Goal: Communication & Community: Answer question/provide support

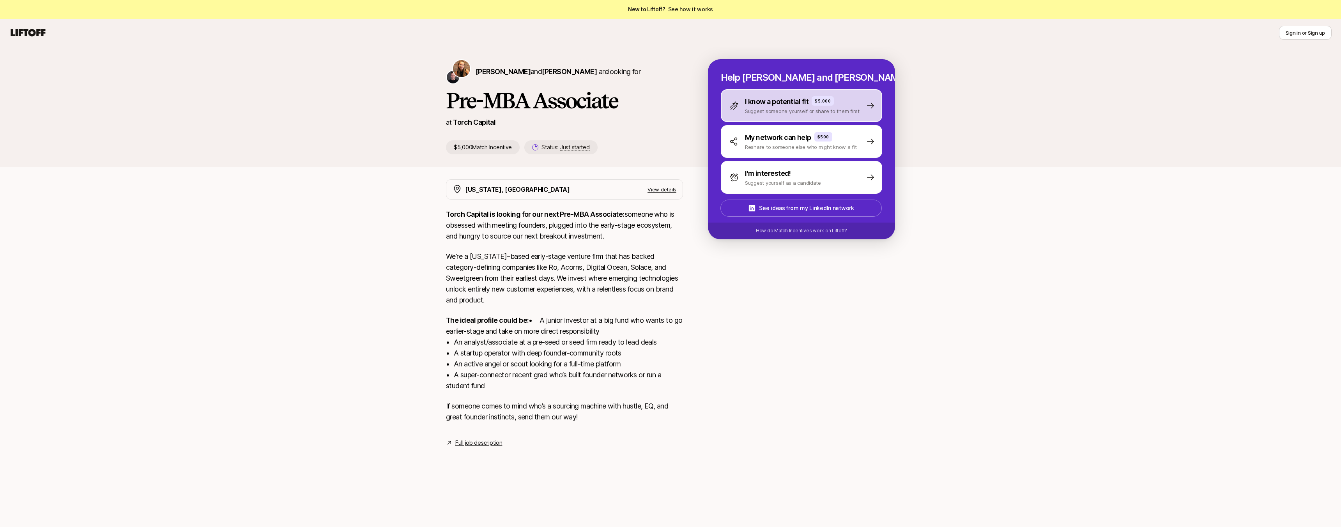
click at [739, 101] on div "I know a potential fit $5,000 Suggest someone yourself or share to them first" at bounding box center [795, 105] width 130 height 19
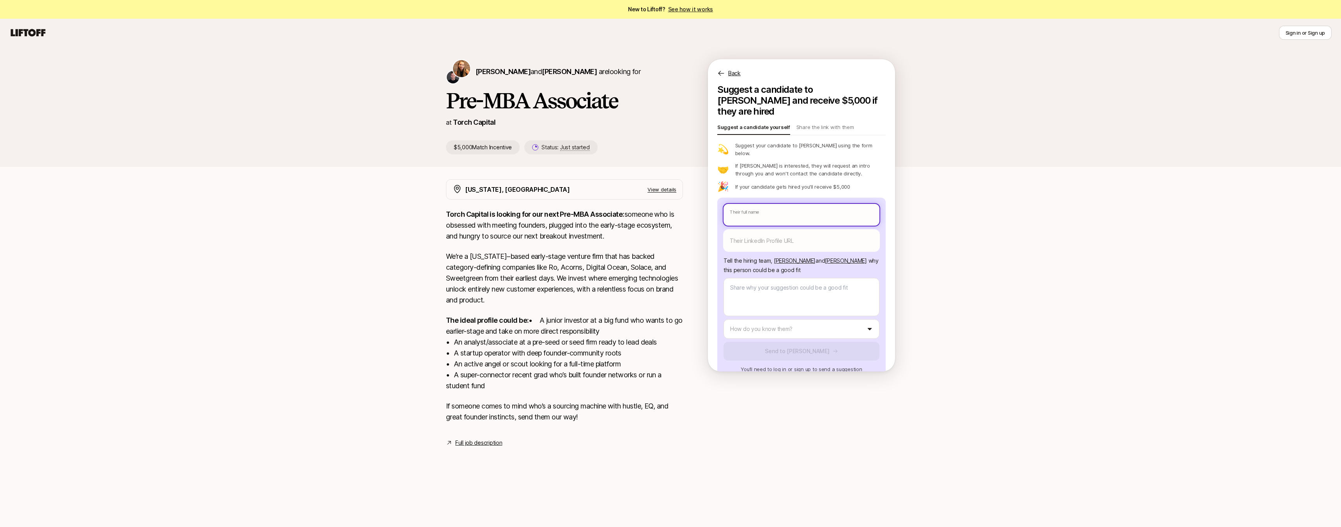
type textarea "x"
click at [746, 202] on body "New to Liftoff? See how it works Sign in or Sign up Sign in or Sign up [PERSON_…" at bounding box center [670, 263] width 1341 height 527
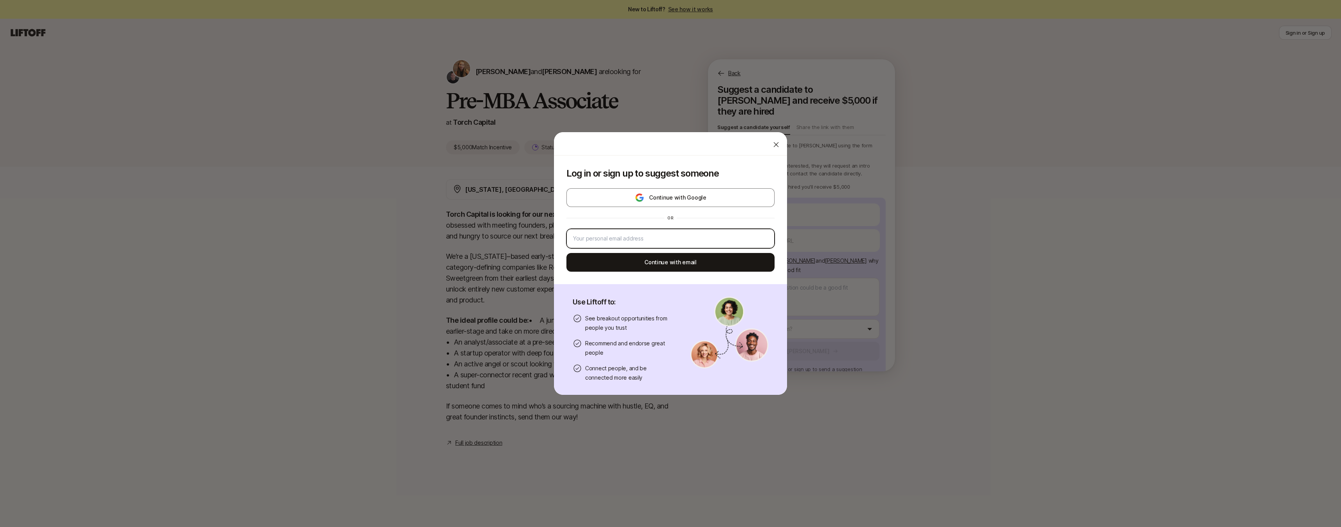
click at [695, 239] on input "email" at bounding box center [670, 238] width 195 height 9
type input "[EMAIL_ADDRESS][DOMAIN_NAME]"
click at [697, 265] on button "Continue with email" at bounding box center [671, 262] width 208 height 19
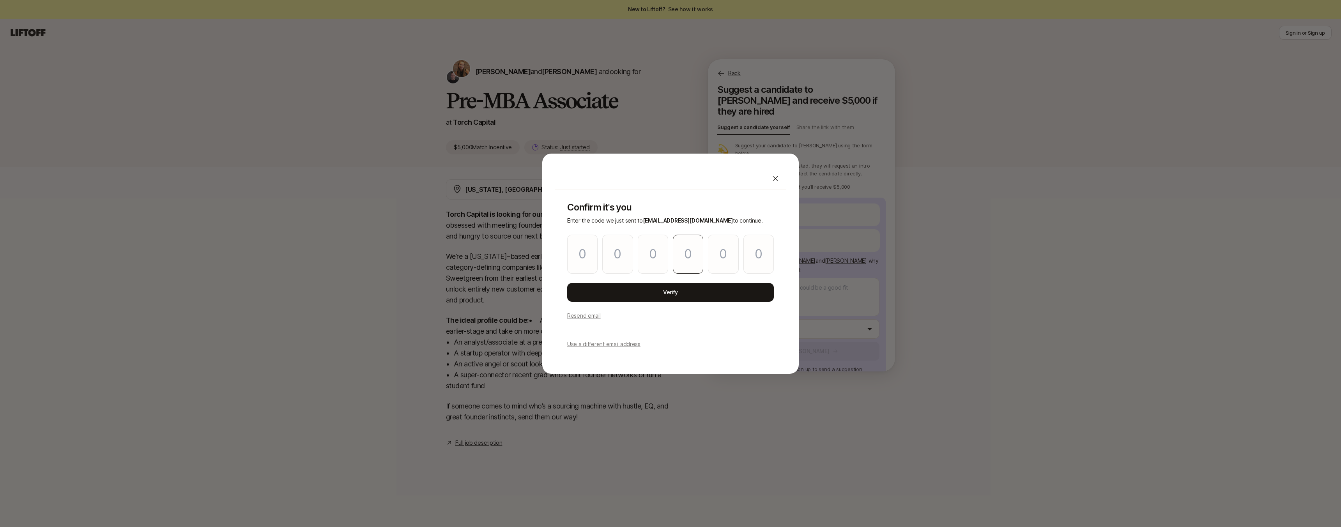
type input "5"
type input "7"
type input "8"
type input "9"
type input "7"
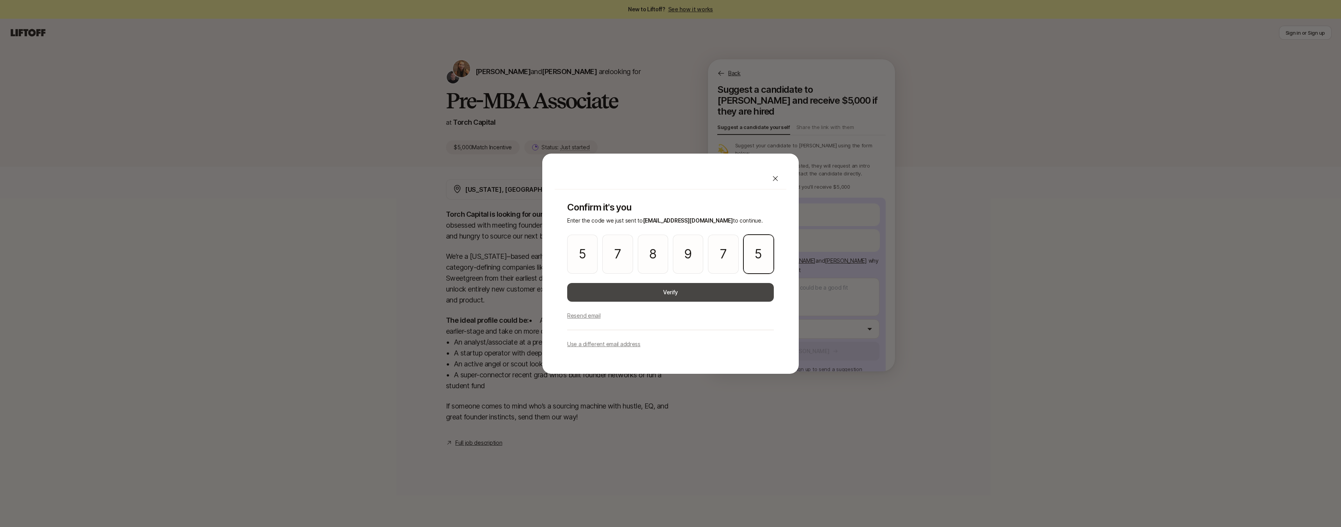
type input "5"
click at [700, 293] on button "Verify" at bounding box center [670, 292] width 207 height 19
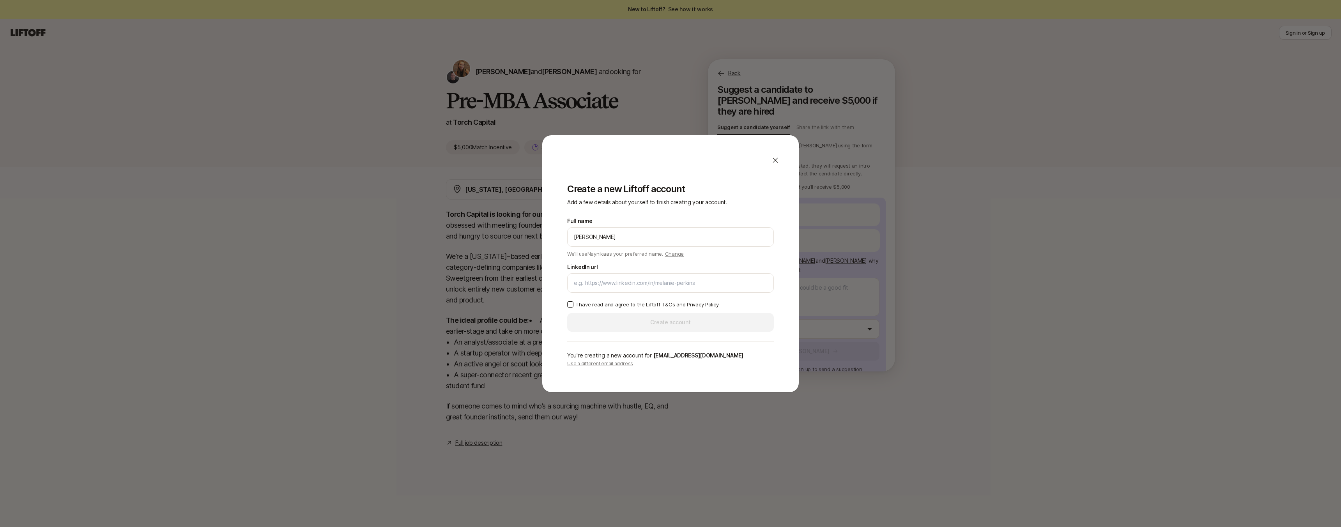
type input "[PERSON_NAME]"
click at [588, 283] on input "LinkedIn url" at bounding box center [670, 282] width 193 height 9
paste input "[URL][DOMAIN_NAME][PERSON_NAME]"
type input "[URL][DOMAIN_NAME][PERSON_NAME]"
click at [571, 305] on button "I have read and agree to the Liftoff T&Cs and Privacy Policy" at bounding box center [570, 304] width 6 height 6
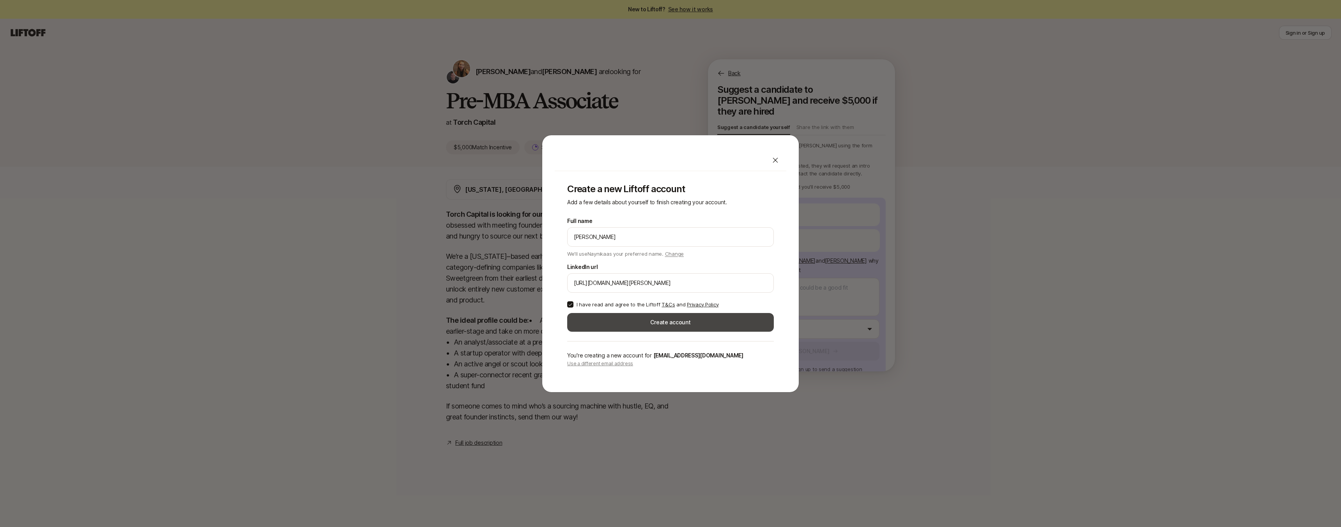
click at [604, 326] on button "Create account" at bounding box center [670, 322] width 207 height 19
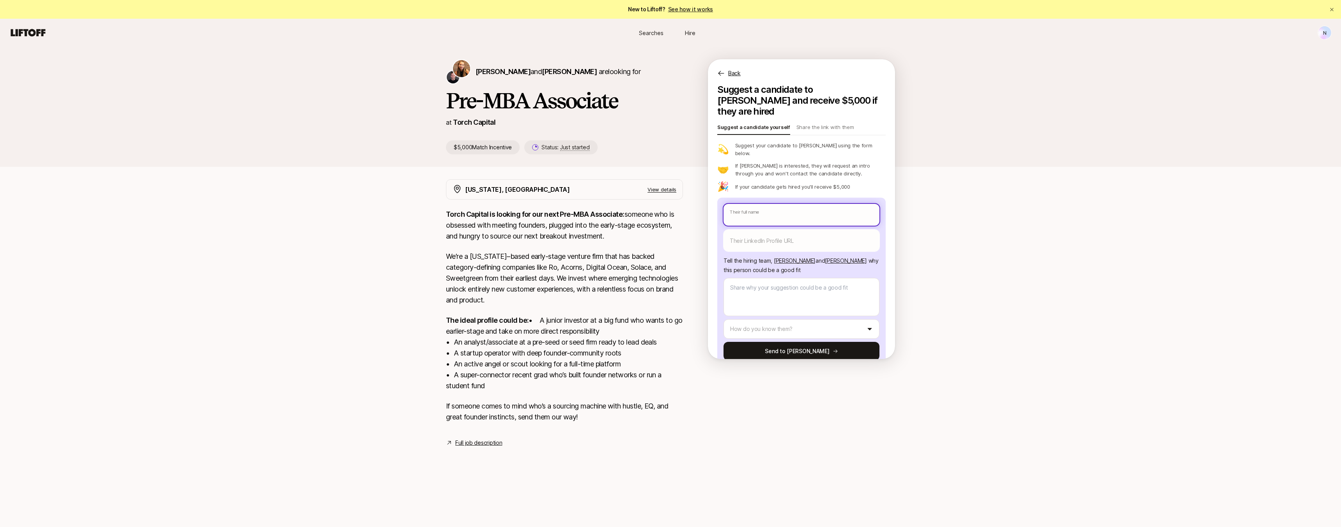
click at [761, 204] on input "text" at bounding box center [802, 215] width 156 height 22
type textarea "x"
type input "S"
type textarea "x"
type input "Sh"
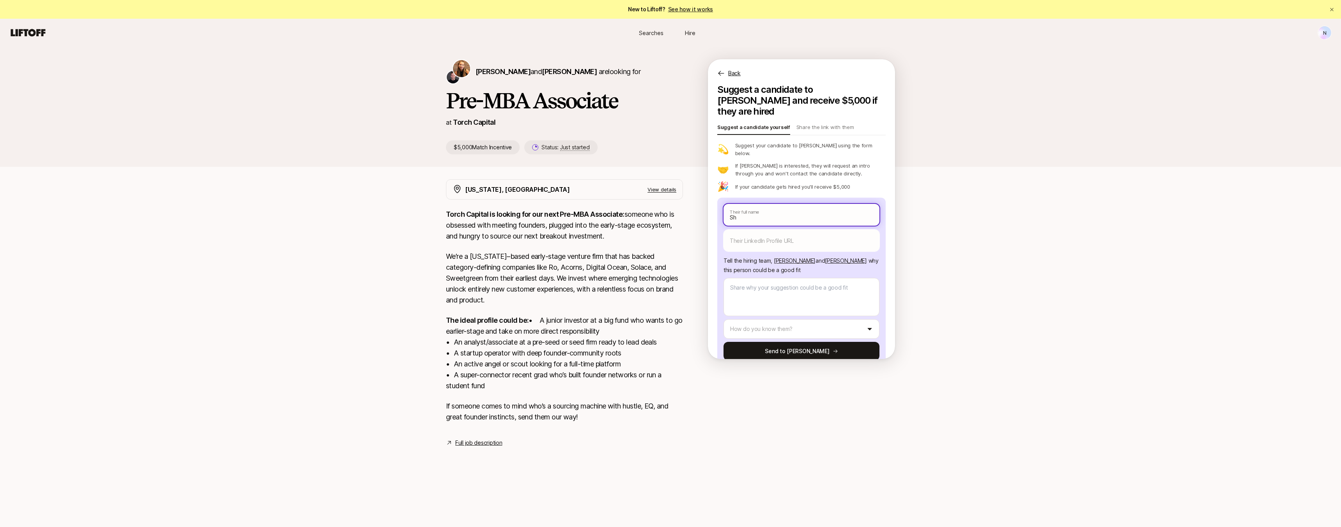
type textarea "x"
type input "Shu"
type textarea "x"
type input "Shub"
type textarea "x"
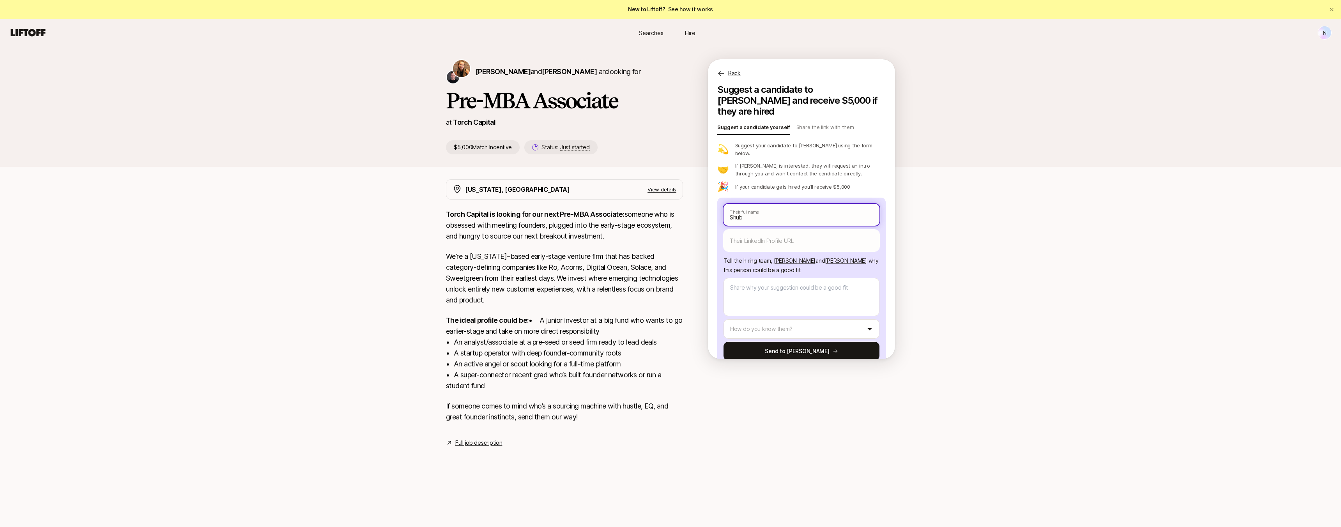
type input "Shubh"
type textarea "x"
type input "[PERSON_NAME]"
type textarea "x"
type input "[PERSON_NAME]"
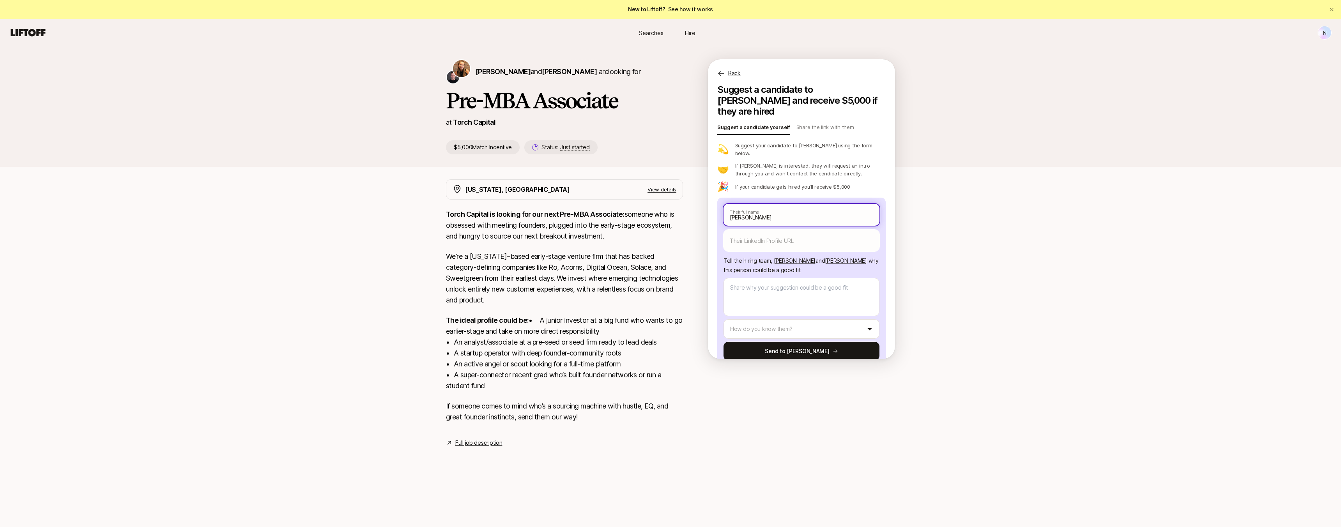
type textarea "x"
type input "[PERSON_NAME]"
type textarea "x"
type input "[PERSON_NAME] S"
type textarea "x"
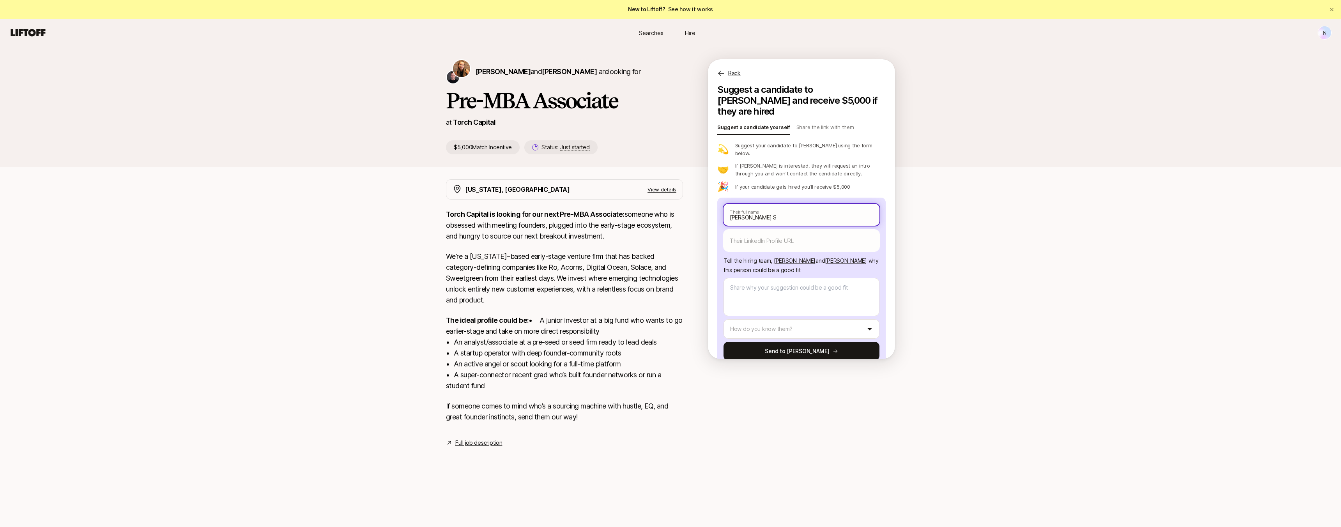
type input "[PERSON_NAME]"
type textarea "x"
type input "[PERSON_NAME]"
type textarea "x"
type input "[PERSON_NAME]"
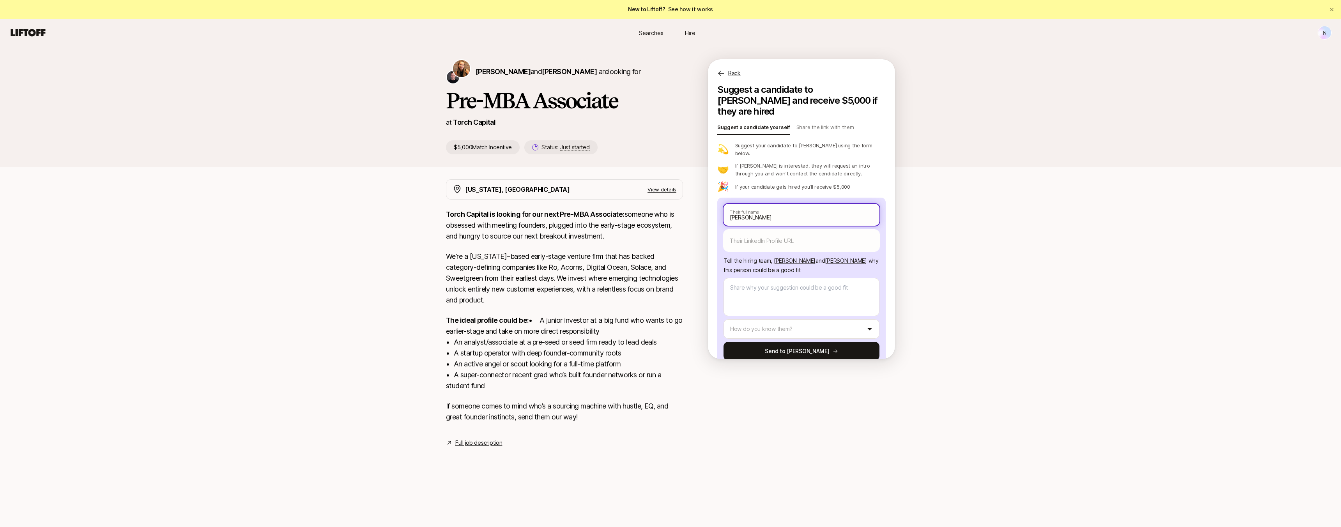
type textarea "x"
type input "[PERSON_NAME]"
type textarea "x"
type input "[PERSON_NAME]"
type textarea "x"
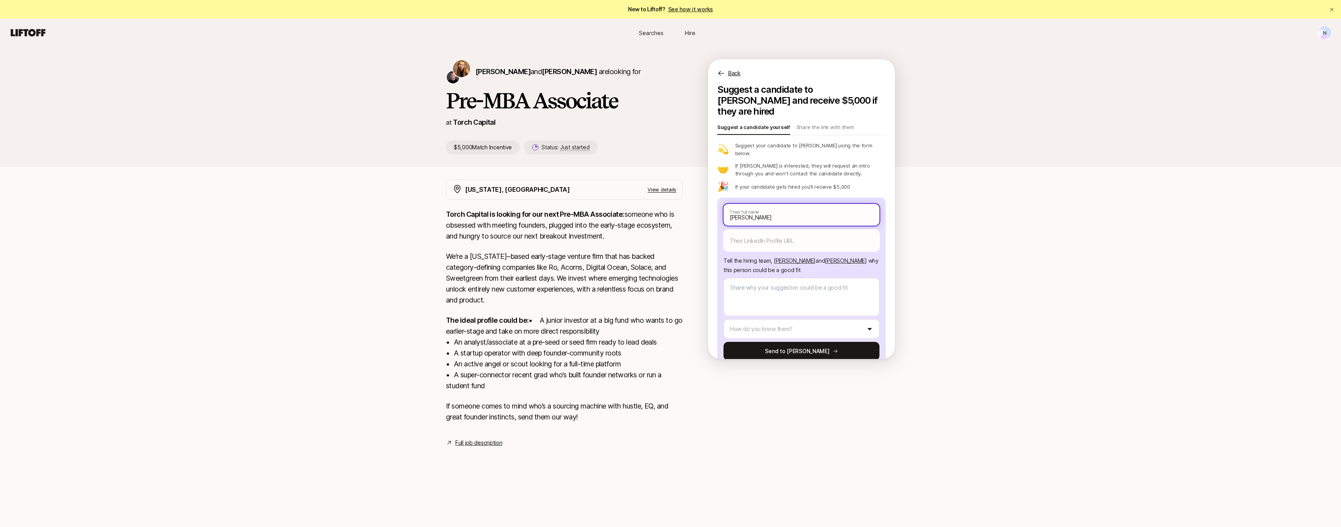
type input "[PERSON_NAME]"
type textarea "x"
type input "[PERSON_NAME]"
type textarea "x"
type input "[PERSON_NAME]"
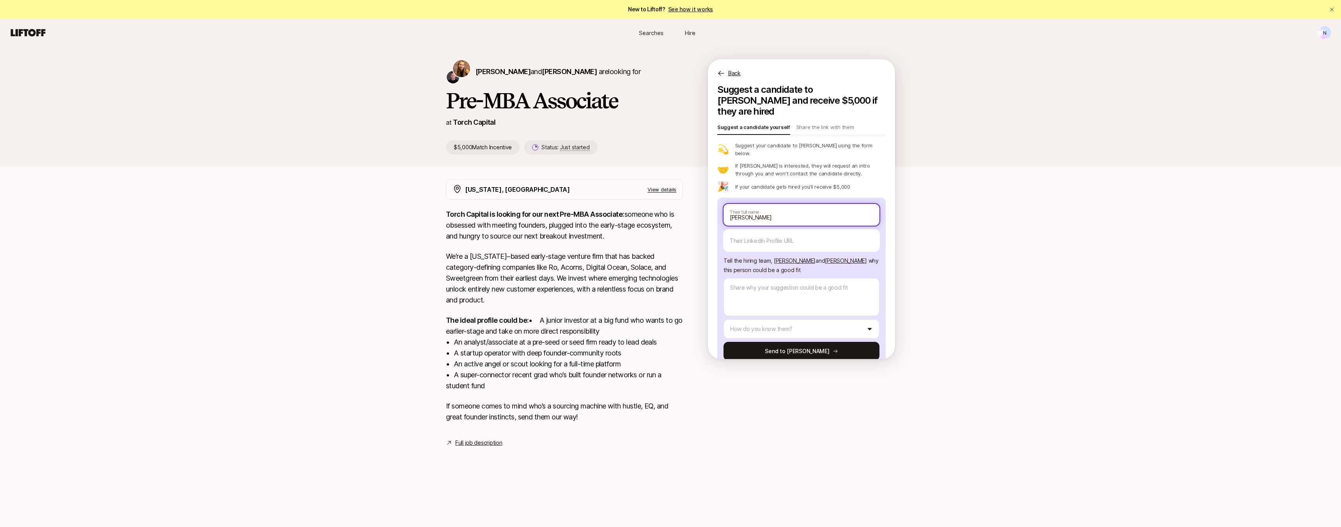
type textarea "x"
type input "[PERSON_NAME]"
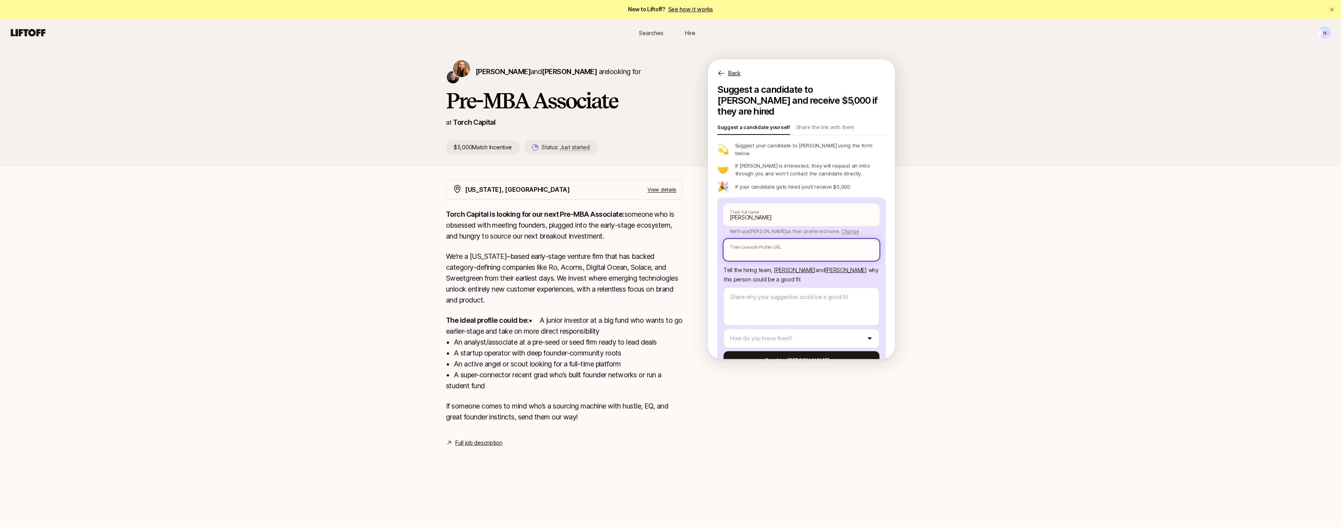
click at [768, 239] on input "text" at bounding box center [802, 250] width 156 height 22
click at [732, 239] on input "text" at bounding box center [802, 250] width 156 height 22
paste input "[URL][DOMAIN_NAME]"
type textarea "x"
type input "[URL][DOMAIN_NAME]"
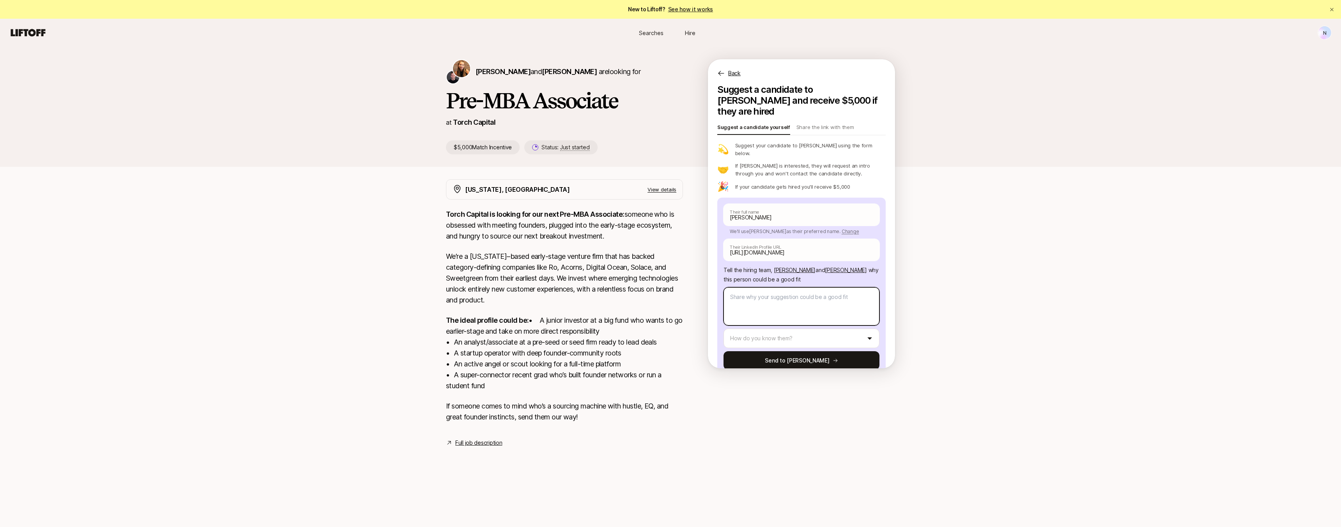
click at [751, 293] on textarea at bounding box center [802, 306] width 156 height 38
type textarea "x"
type textarea "S"
type textarea "x"
type textarea "Se"
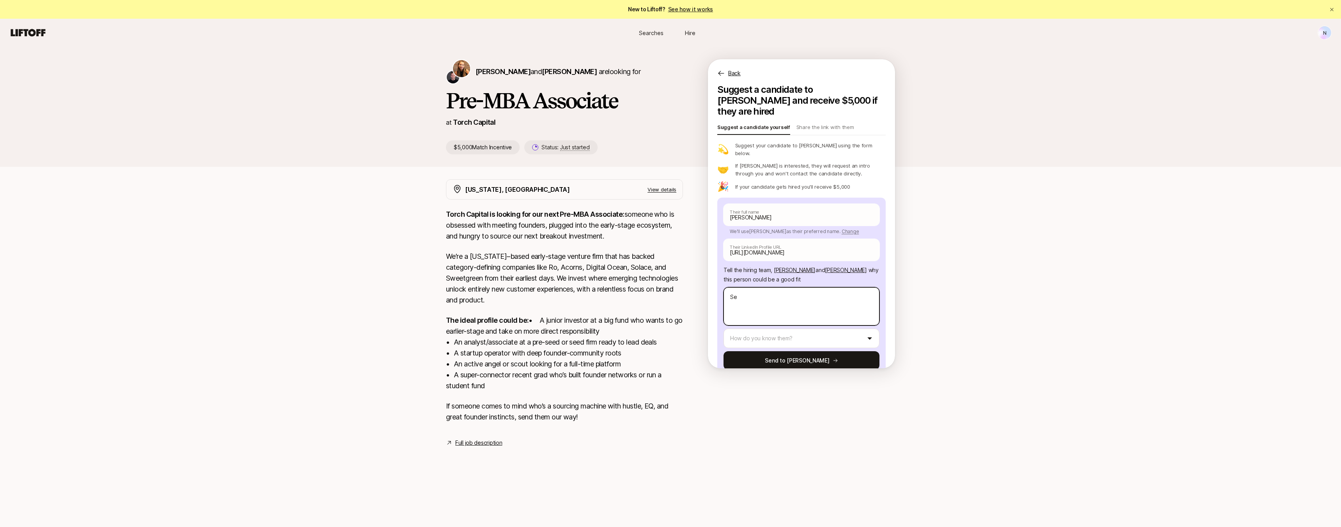
type textarea "x"
type textarea "Sea"
type textarea "x"
type textarea "Seas"
type textarea "x"
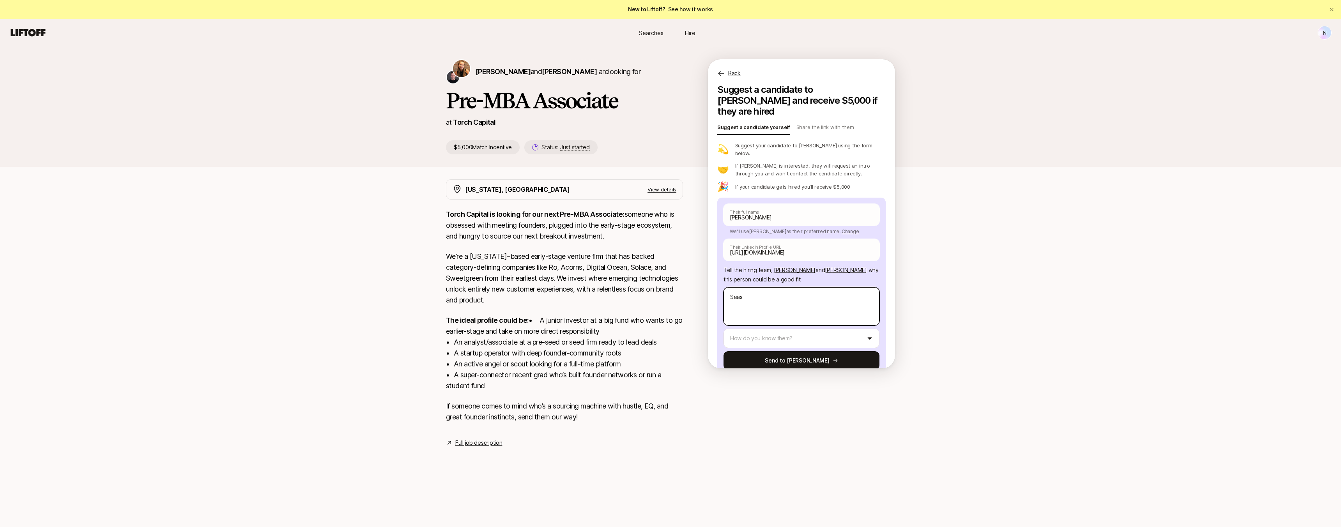
type textarea "Seaso"
type textarea "x"
type textarea "Season"
type textarea "x"
type textarea "Seasone"
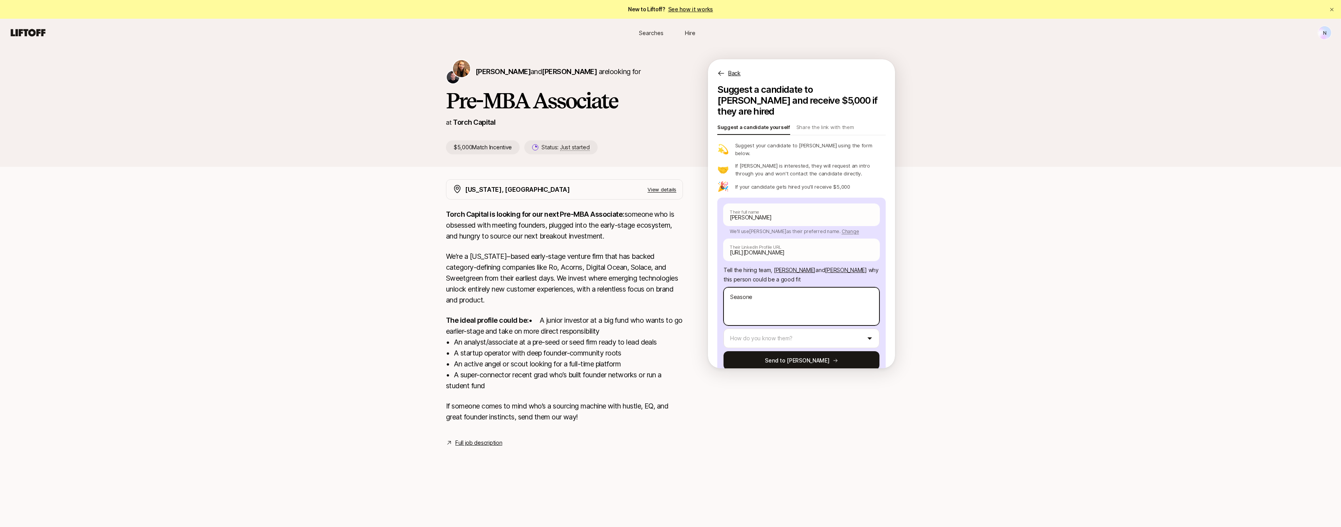
type textarea "x"
type textarea "Seasoned"
type textarea "x"
type textarea "Seasoned"
type textarea "x"
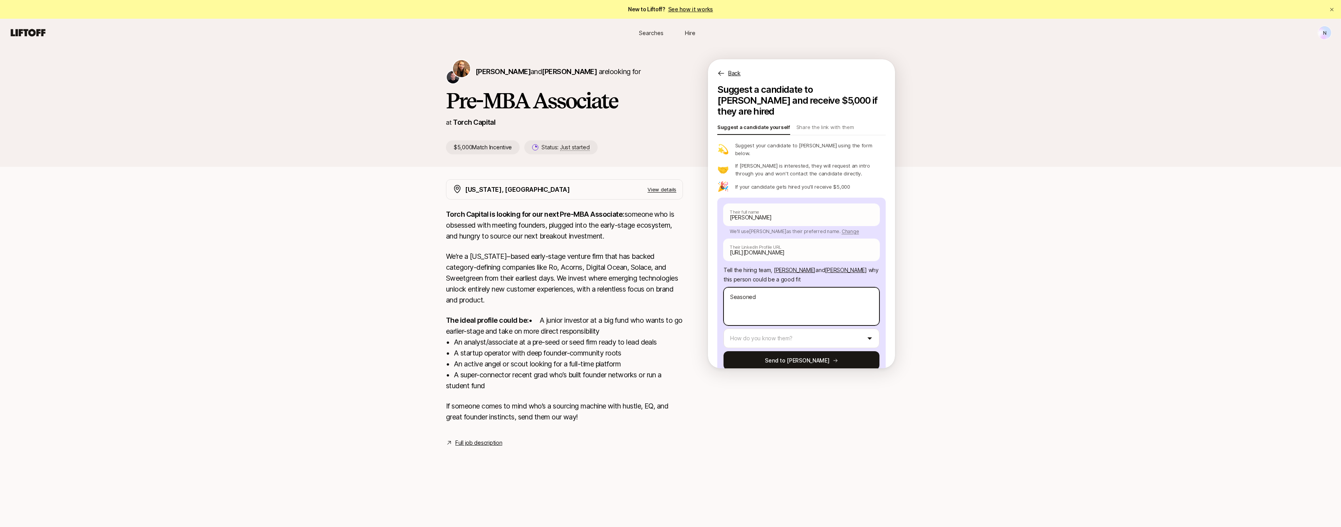
type textarea "Seasoned s"
type textarea "x"
type textarea "Seasoned sta"
type textarea "x"
type textarea "Seasoned star"
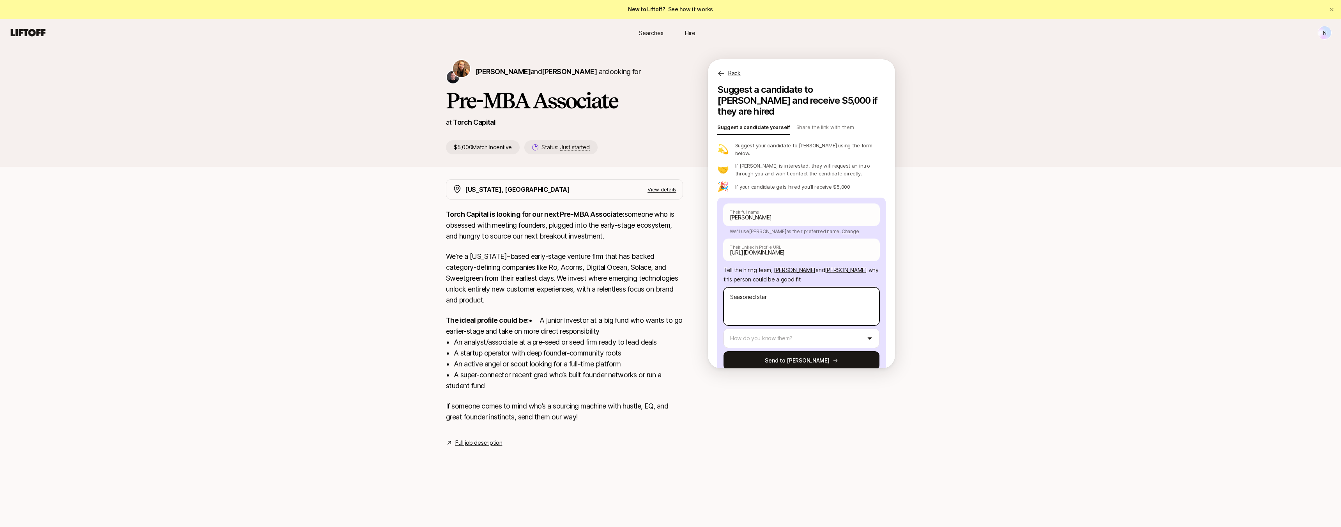
type textarea "x"
type textarea "Seasoned start"
type textarea "x"
type textarea "Seasoned startu"
type textarea "x"
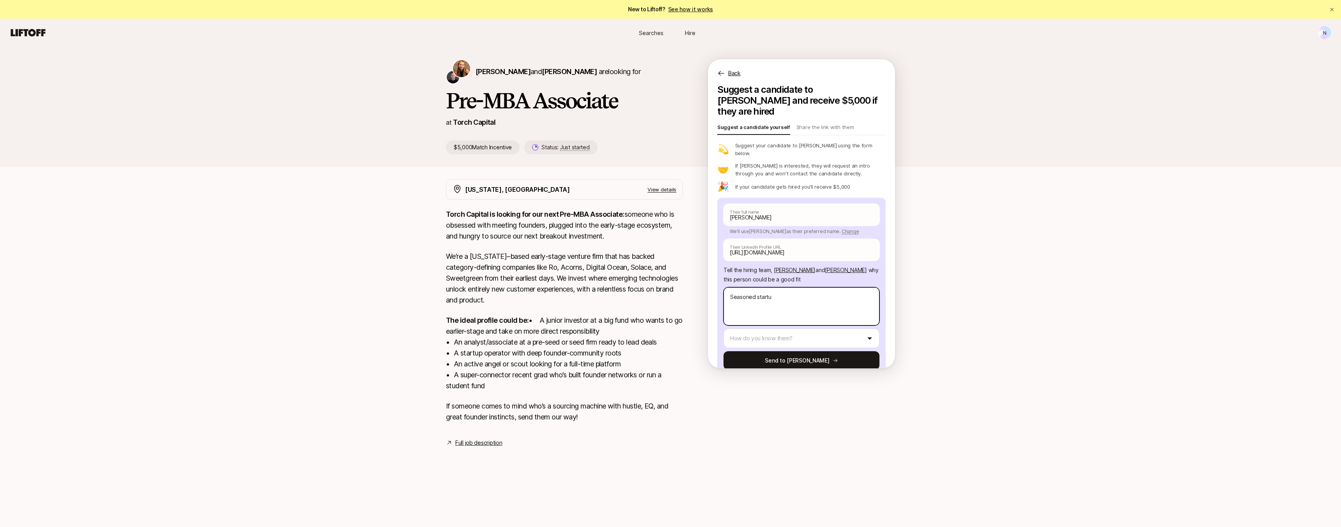
type textarea "Seasoned startup"
type textarea "x"
type textarea "Seasoned startup"
type textarea "x"
type textarea "Seasoned startup o"
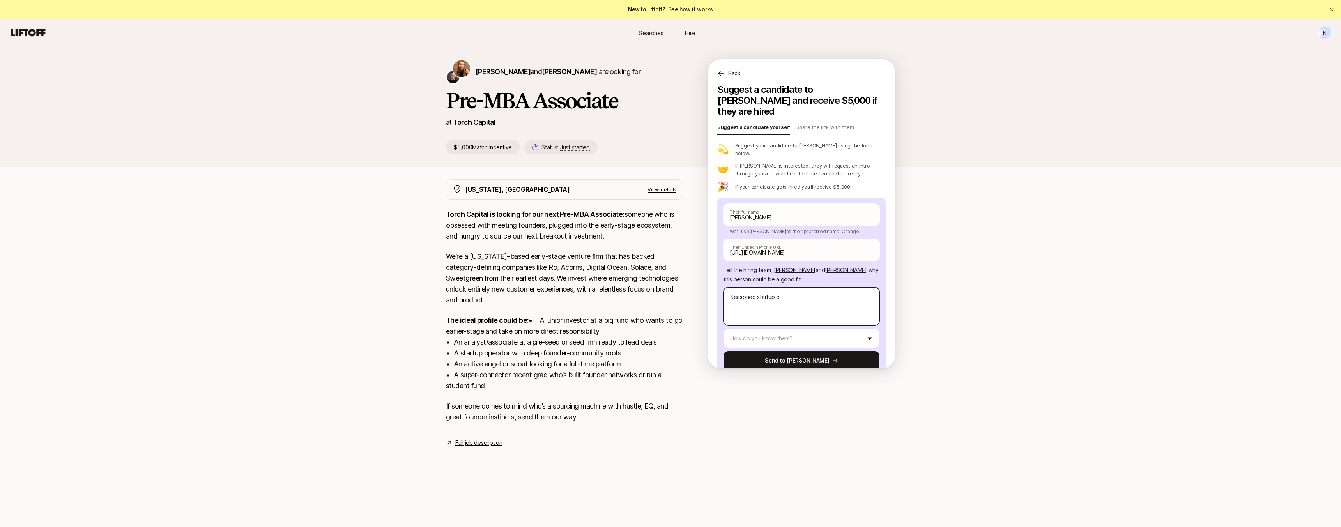
type textarea "x"
type textarea "Seasoned startup op"
type textarea "x"
type textarea "Seasoned startup ope"
type textarea "x"
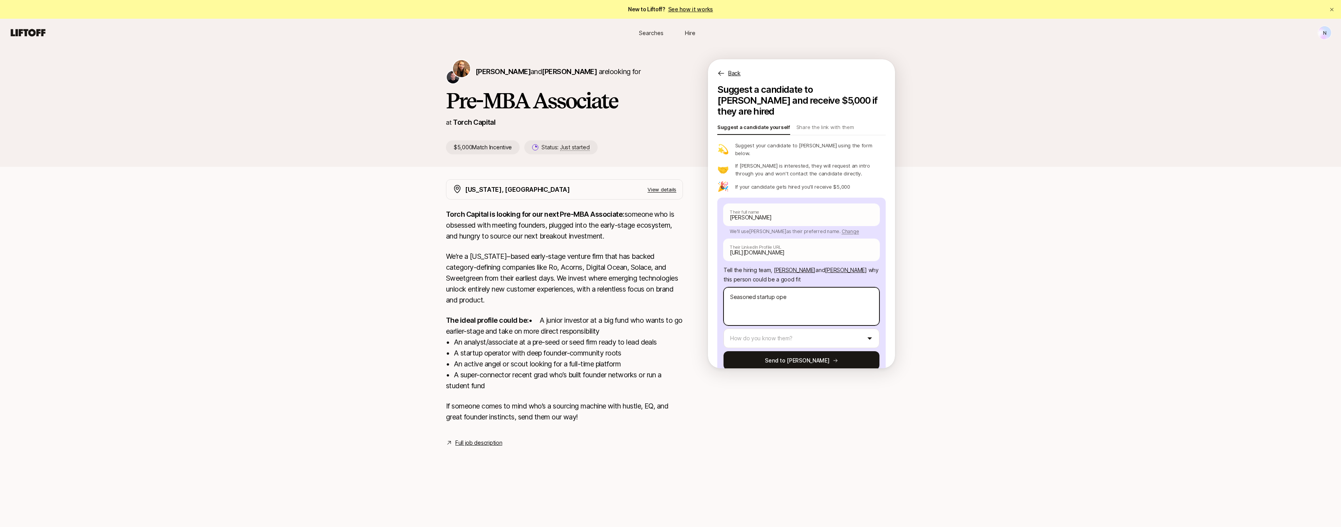
type textarea "Seasoned startup oper"
type textarea "x"
type textarea "Seasoned startup opera"
type textarea "x"
type textarea "Seasoned startup operat"
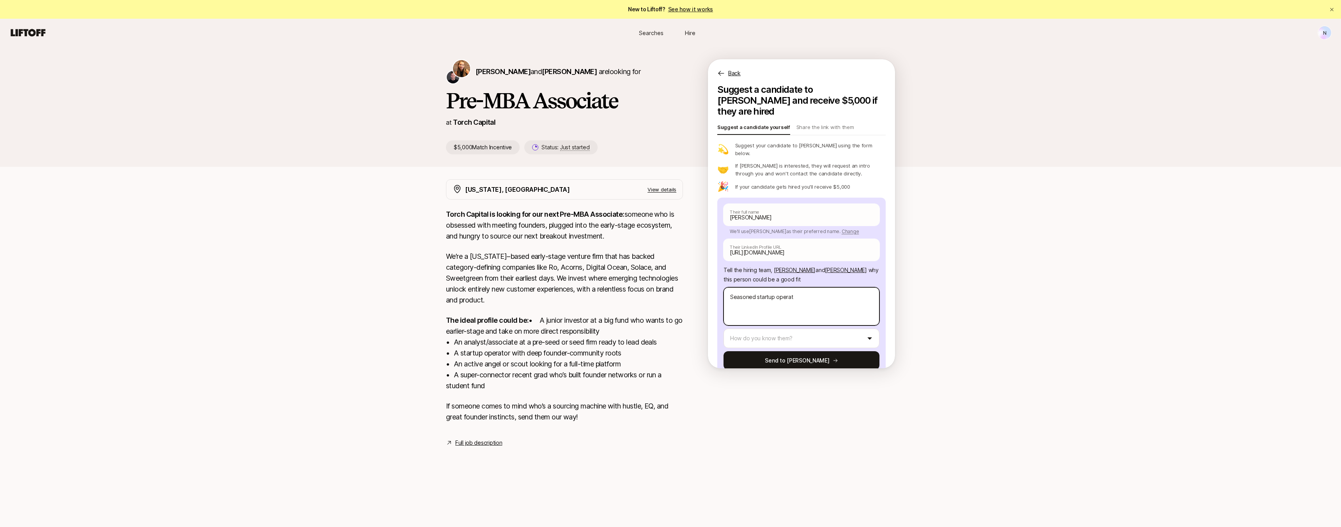
type textarea "x"
type textarea "Seasoned startup operato"
type textarea "x"
type textarea "Seasoned startup operator"
type textarea "x"
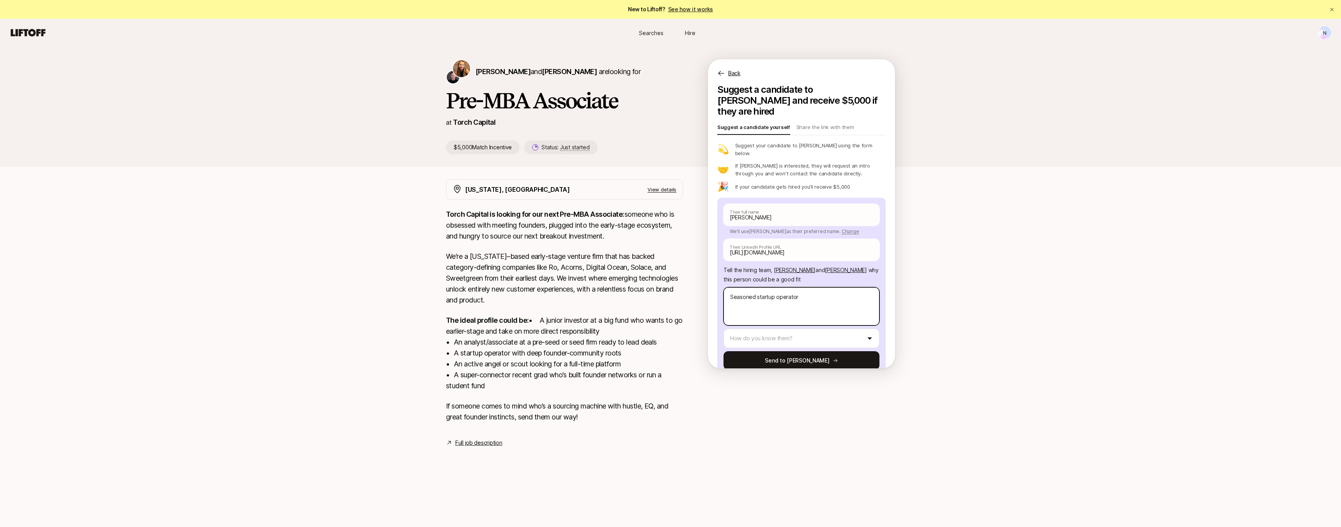
type textarea "Seasoned startup operator"
type textarea "x"
type textarea "Seasoned startup operator i"
type textarea "x"
type textarea "Seasoned startup operator in"
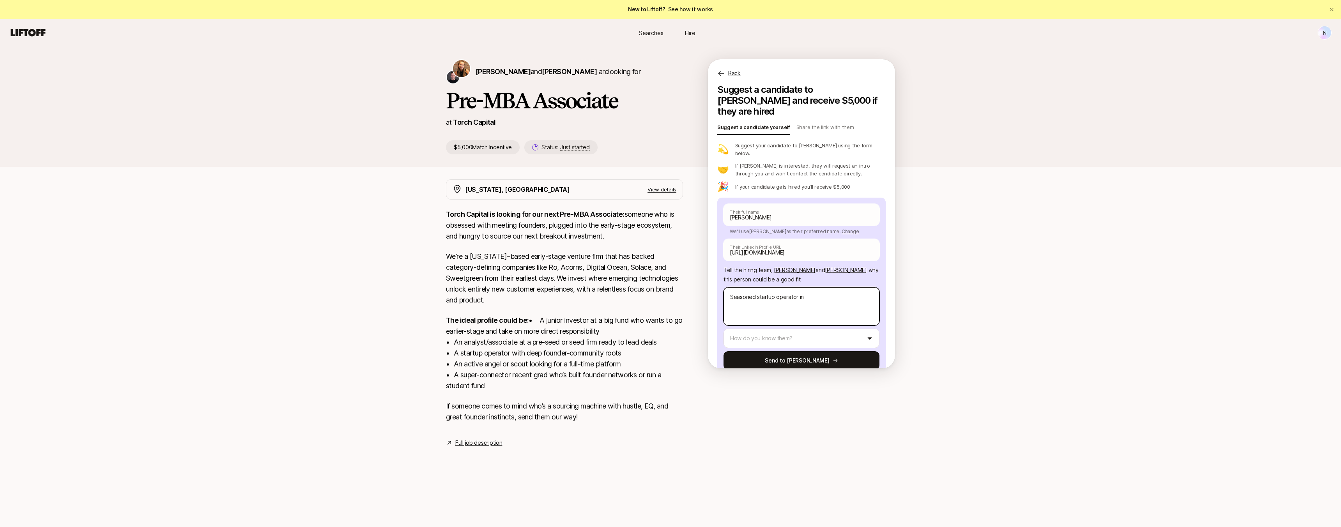
type textarea "x"
type textarea "Seasoned startup operator in"
type textarea "x"
type textarea "Seasoned startup operator in t"
type textarea "x"
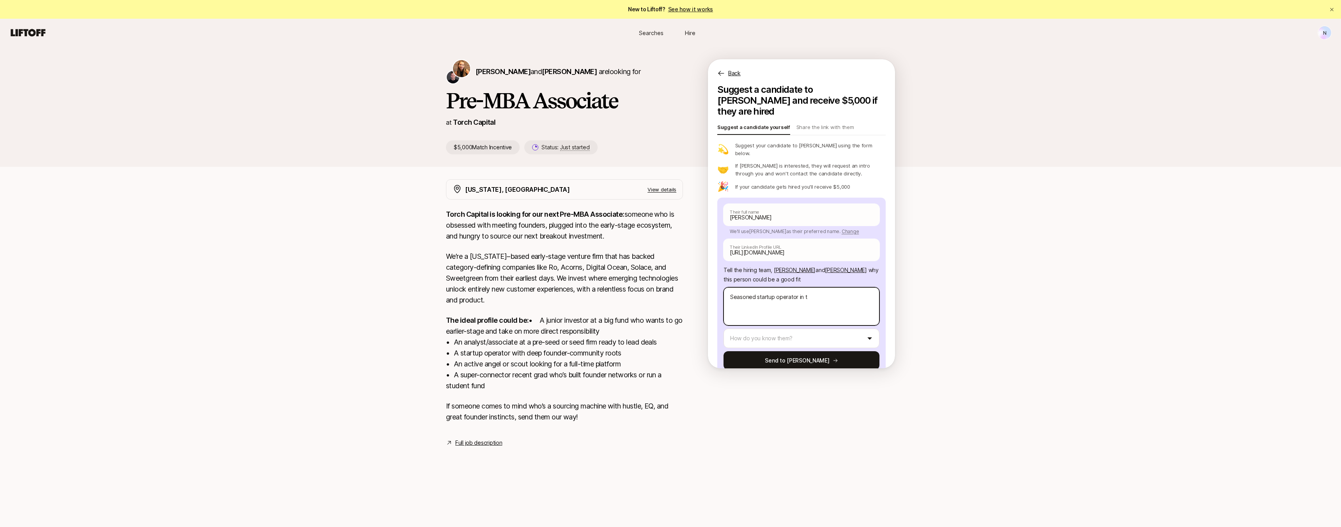
type textarea "Seasoned startup operator in th"
type textarea "x"
type textarea "Seasoned startup operator in the"
type textarea "x"
type textarea "Seasoned startup operator in the"
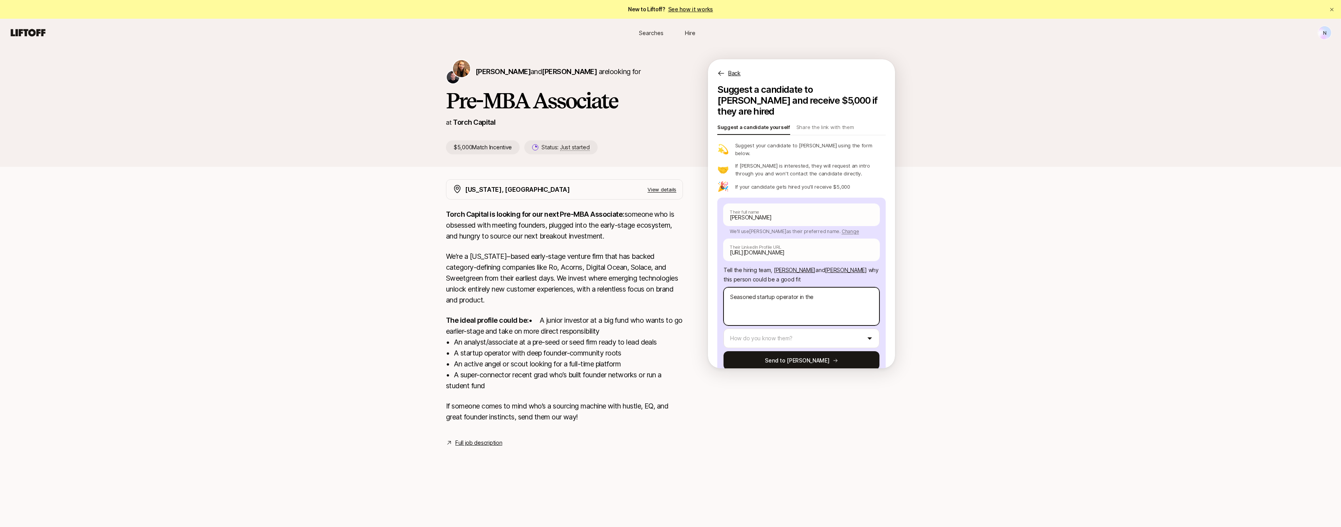
type textarea "x"
type textarea "Seasoned startup operator in the S"
type textarea "x"
type textarea "Seasoned startup operator in the Sa"
type textarea "x"
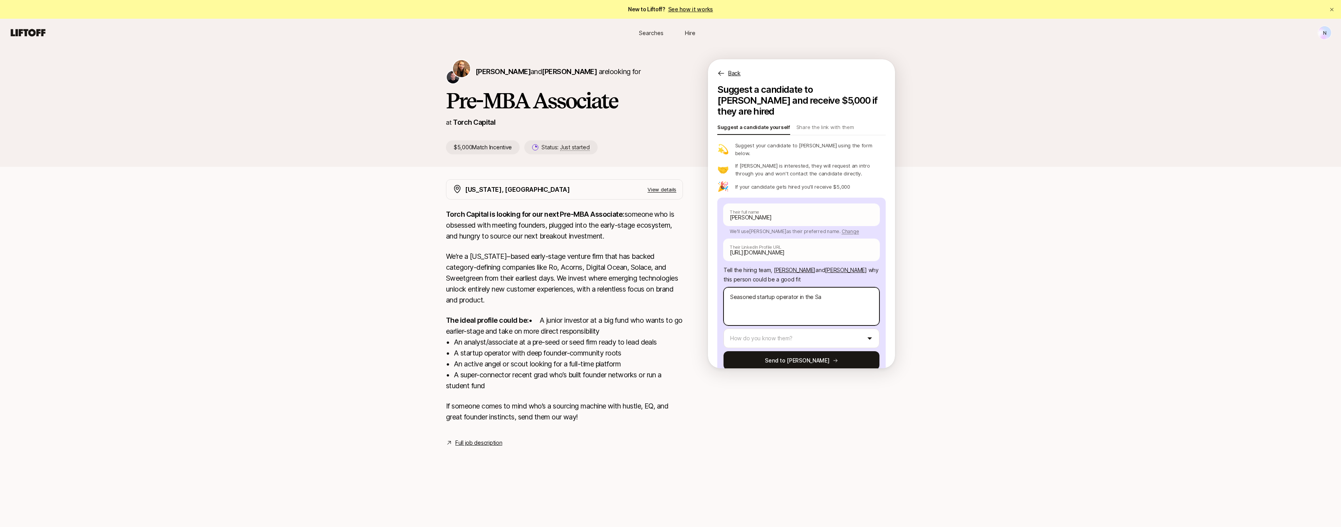
type textarea "Seasoned startup operator in the Saa"
type textarea "x"
type textarea "Seasoned startup operator in the SaaS"
type textarea "x"
type textarea "Seasoned startup operator in the SaaS/"
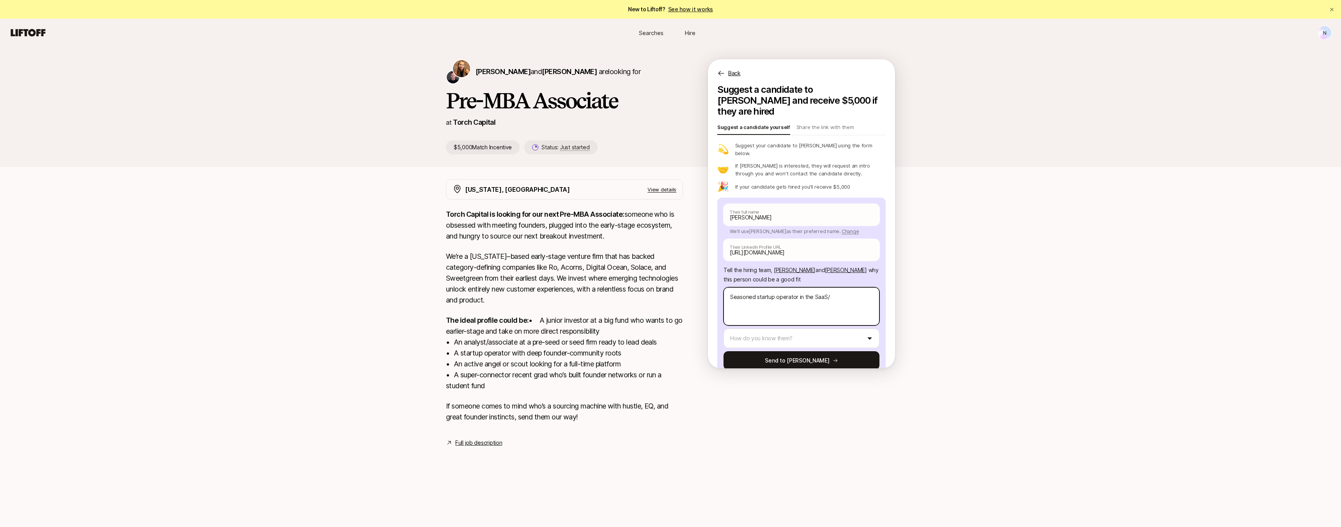
type textarea "x"
type textarea "Seasoned startup operator in the SaaS/D"
type textarea "x"
type textarea "Seasoned startup operator in the SaaS/De"
type textarea "x"
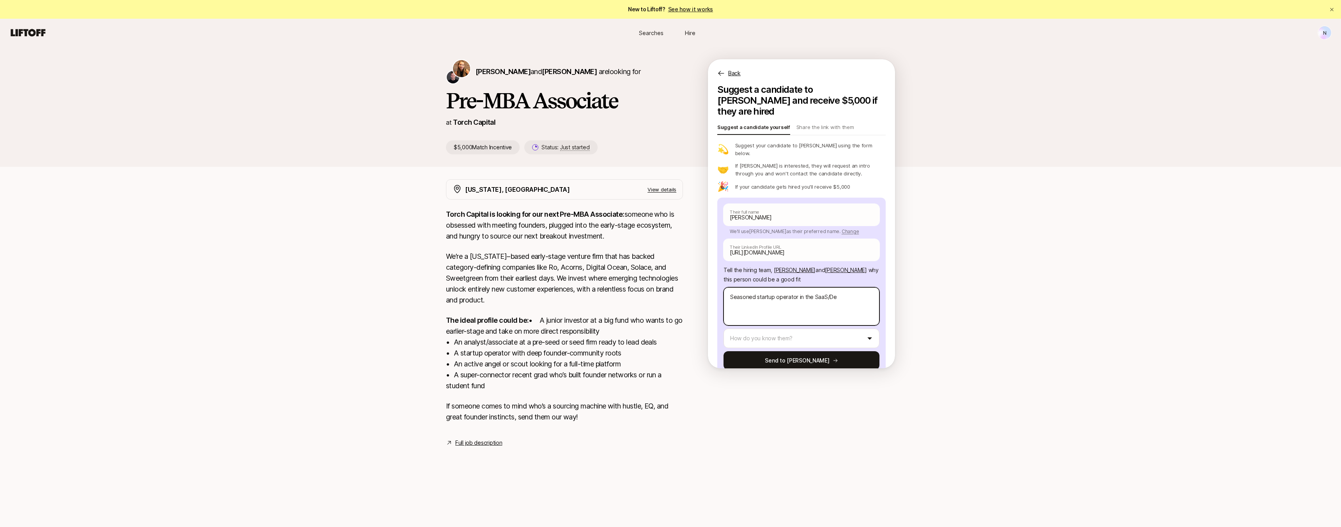
type textarea "Seasoned startup operator in the SaaS/Dev"
type textarea "x"
type textarea "Seasoned startup operator in the SaaS/DevT"
type textarea "x"
type textarea "Seasoned startup operator in the SaaS/DevTo"
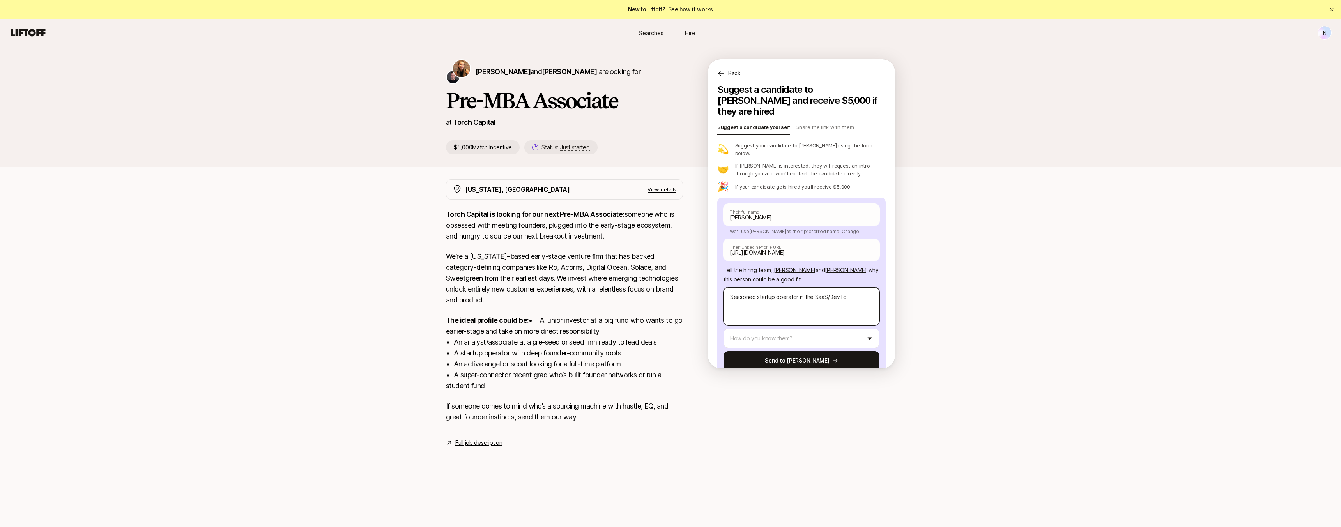
type textarea "x"
type textarea "Seasoned startup operator in the SaaS/DevToo"
type textarea "x"
type textarea "Seasoned startup operator in the SaaS/DevTool"
type textarea "x"
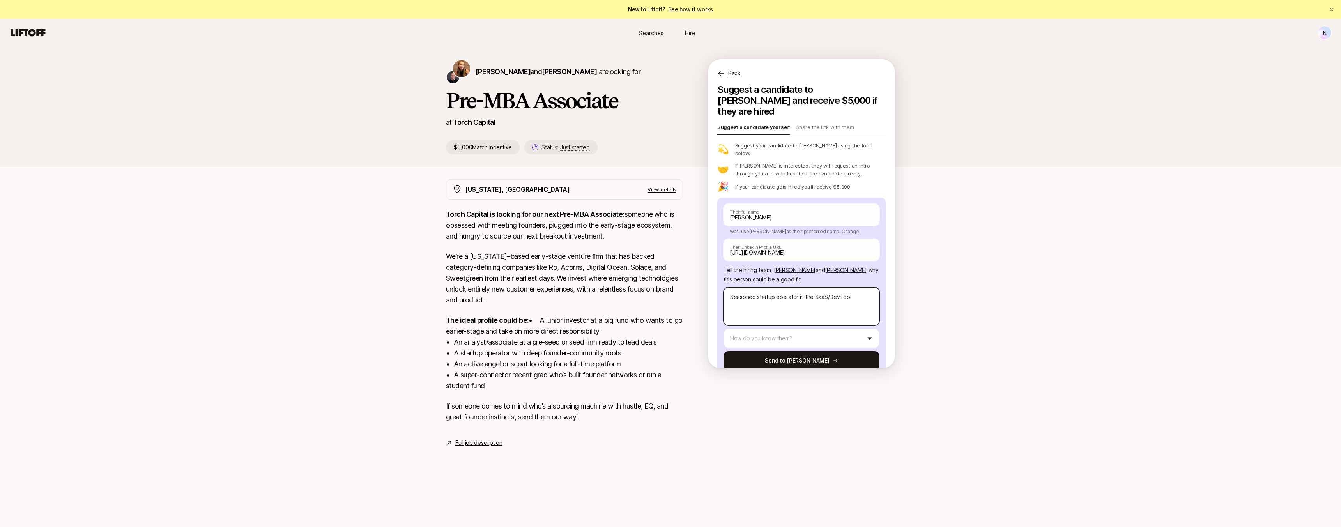
type textarea "Seasoned startup operator in the SaaS/DevTools"
type textarea "x"
type textarea "Seasoned startup operator in the SaaS/DevTools"
type textarea "x"
type textarea "Seasoned startup operator in the SaaS/DevTools s"
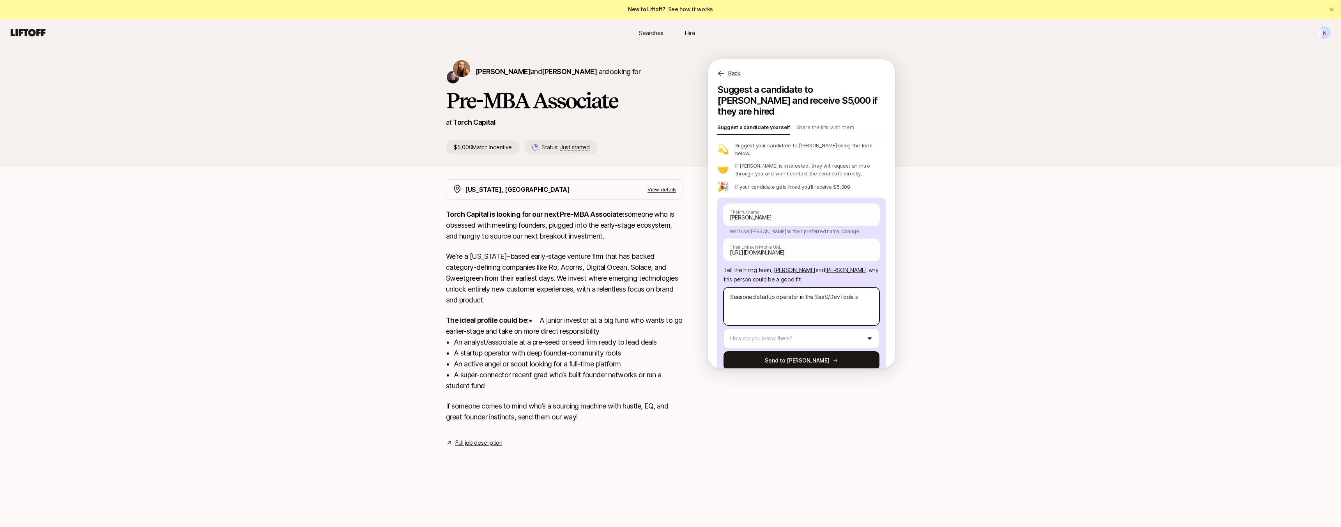
type textarea "x"
type textarea "Seasoned startup operator in the SaaS/DevTools sp"
type textarea "x"
type textarea "Seasoned startup operator in the SaaS/DevTools spa"
type textarea "x"
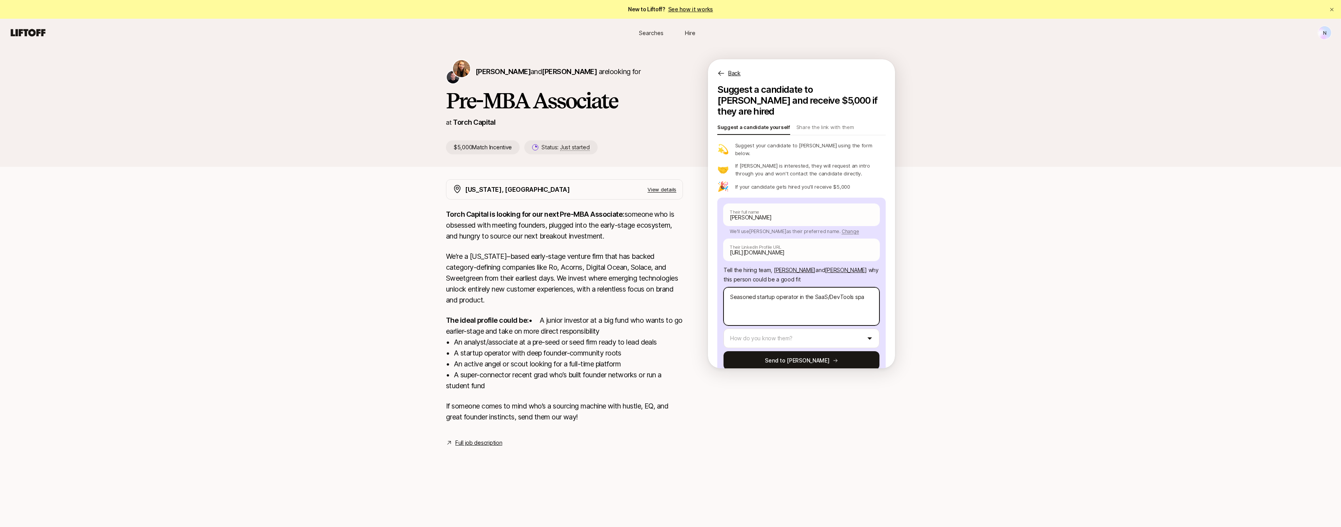
type textarea "Seasoned startup operator in the SaaS/DevTools spac"
type textarea "x"
type textarea "Seasoned startup operator in the SaaS/DevTools space"
type textarea "x"
type textarea "Seasoned startup operator in the SaaS/DevTools space,"
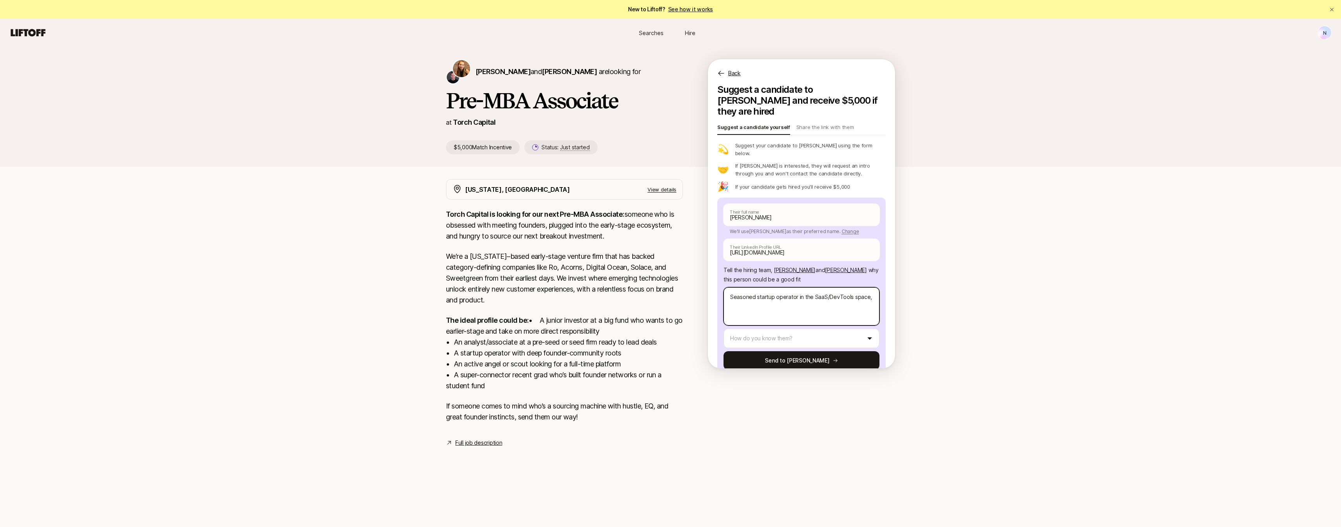
type textarea "x"
type textarea "Seasoned startup operator in the SaaS/DevTools space,"
type textarea "x"
type textarea "Seasoned startup operator in the SaaS/DevTools space, v"
type textarea "x"
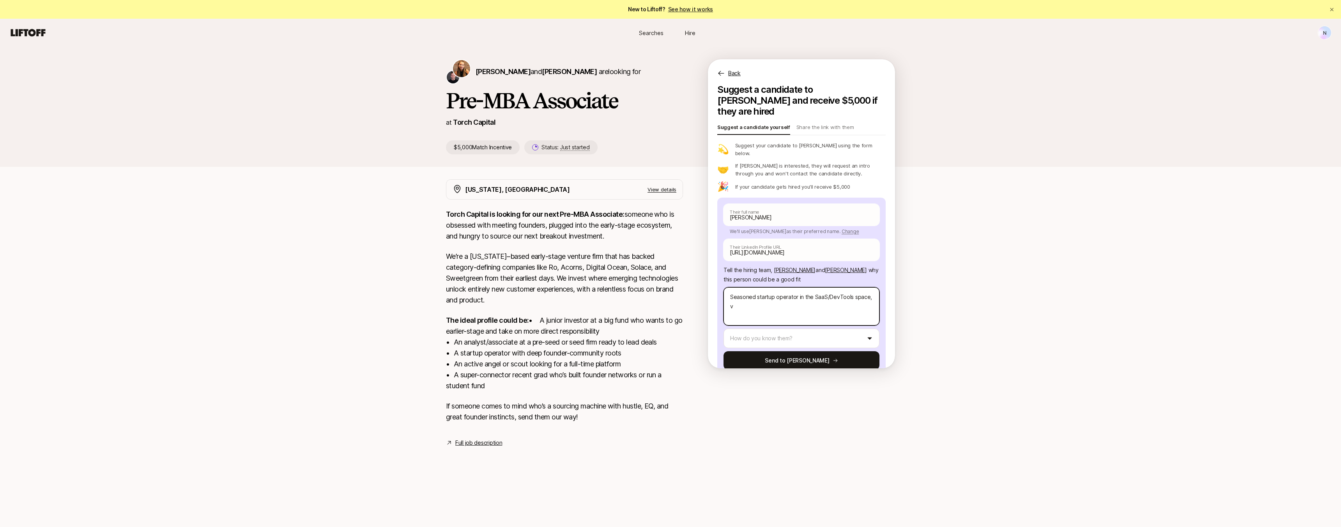
type textarea "Seasoned startup operator in the SaaS/DevTools space, ve"
type textarea "x"
type textarea "Seasoned startup operator in the SaaS/DevTools space, very"
type textarea "x"
type textarea "Seasoned startup operator in the SaaS/DevTools space, very"
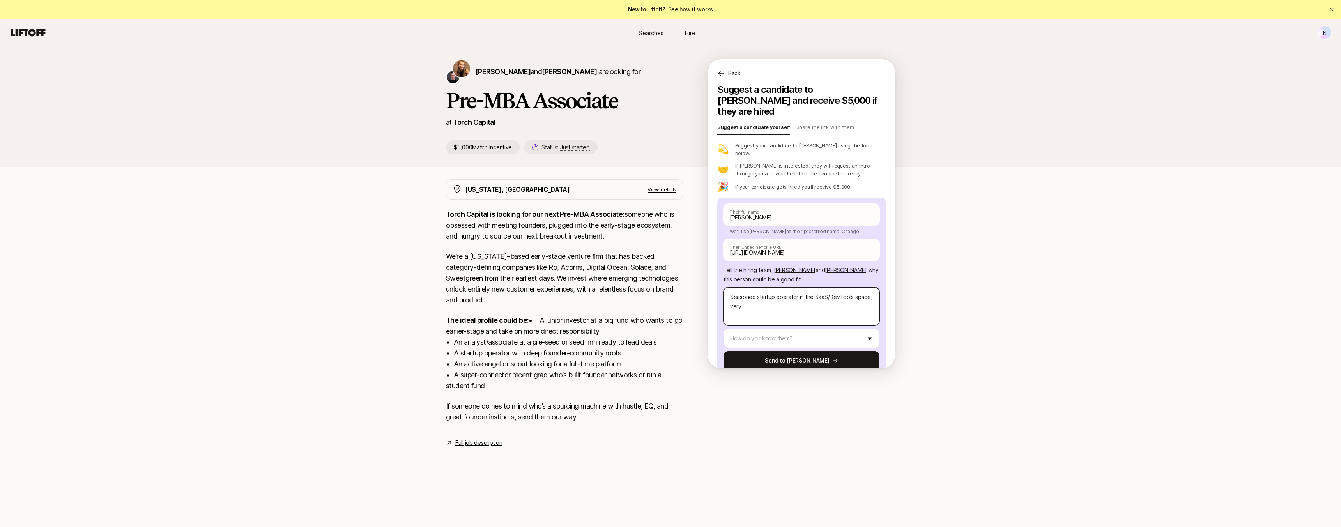
type textarea "x"
type textarea "Seasoned startup operator in the SaaS/DevTools space, very s"
type textarea "x"
type textarea "Seasoned startup operator in the SaaS/DevTools space, very sk"
type textarea "x"
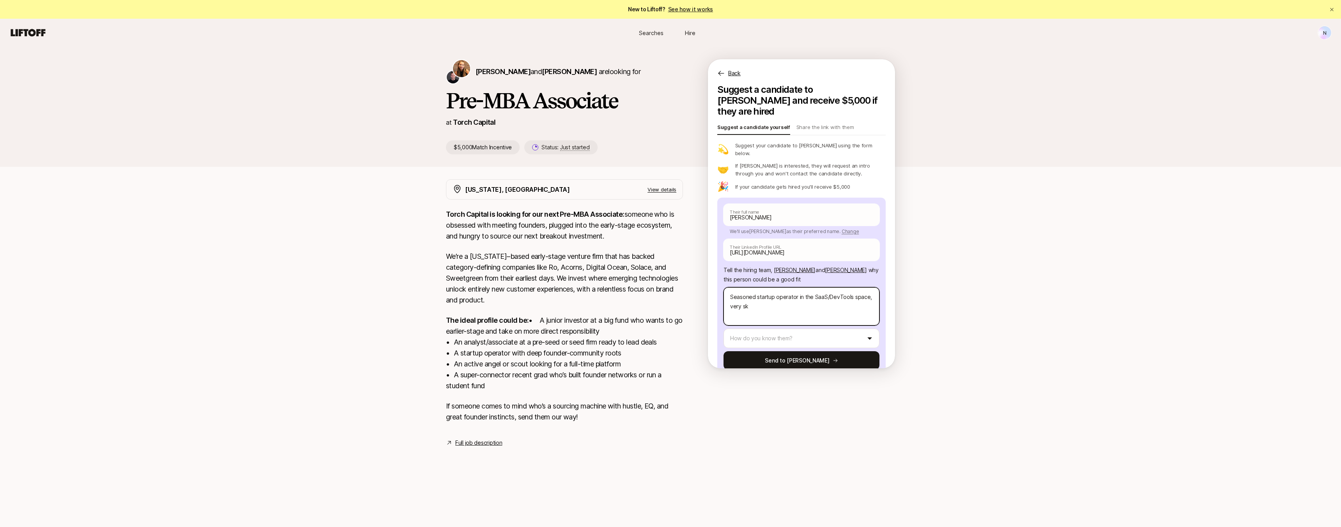
type textarea "Seasoned startup operator in the SaaS/DevTools space, very ski"
type textarea "x"
type textarea "Seasoned startup operator in the SaaS/DevTools space, very skil"
type textarea "x"
type textarea "Seasoned startup operator in the SaaS/DevTools space, very skille"
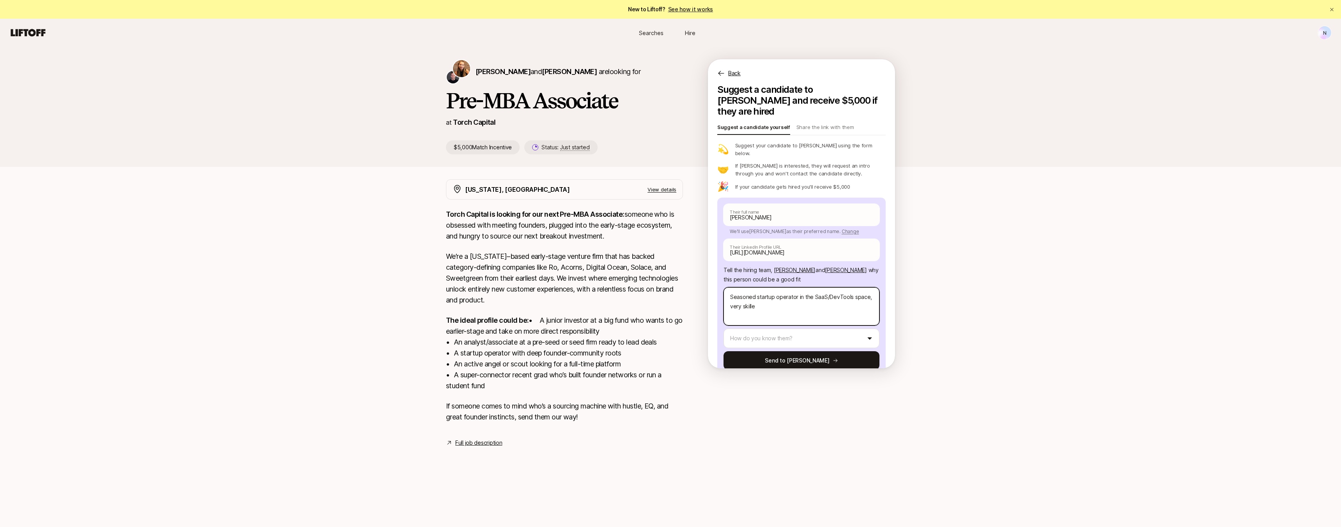
type textarea "x"
type textarea "Seasoned startup operator in the SaaS/DevTools space, very skilled"
type textarea "x"
type textarea "Seasoned startup operator in the SaaS/DevTools space, very skilled"
type textarea "x"
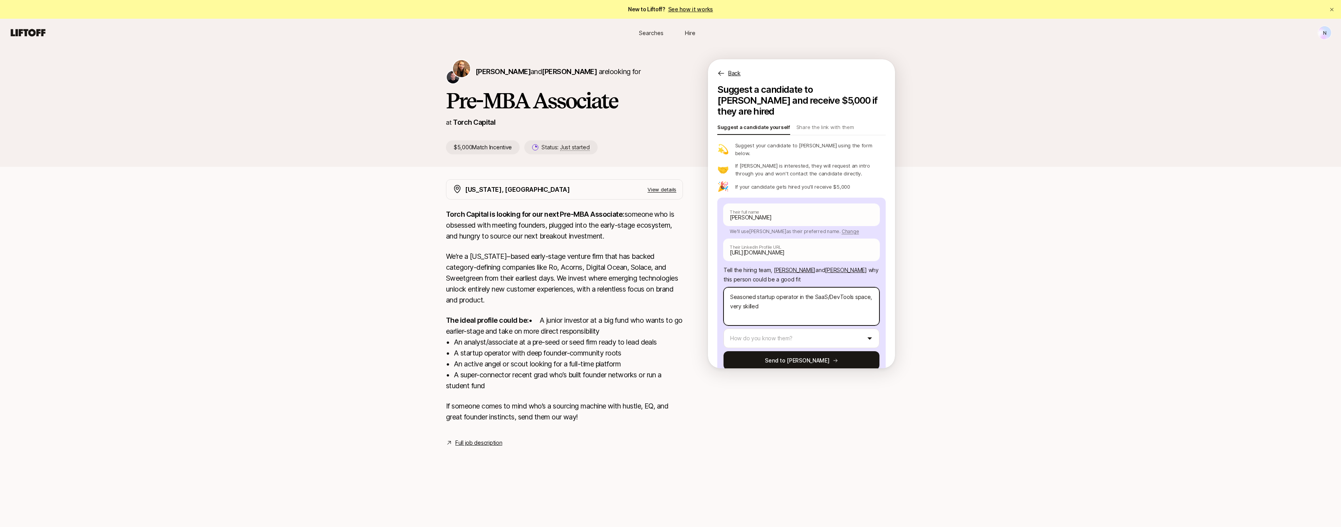
type textarea "Seasoned startup operator in the SaaS/DevTools space, very skilled a"
type textarea "x"
type textarea "Seasoned startup operator in the SaaS/DevTools space, very skilled at"
type textarea "x"
type textarea "Seasoned startup operator in the SaaS/DevTools space, very skilled at"
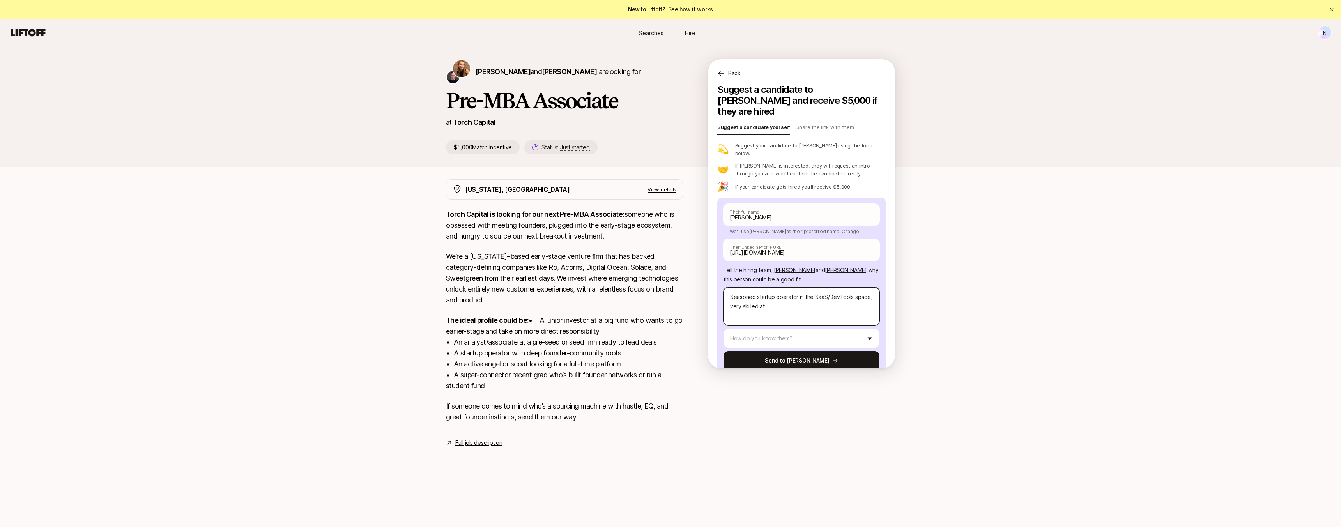
type textarea "x"
type textarea "Seasoned startup operator in the SaaS/DevTools space, very skilled at [GEOGRAPH…"
type textarea "x"
type textarea "Seasoned startup operator in the SaaS/DevTools space, very skilled at par"
type textarea "x"
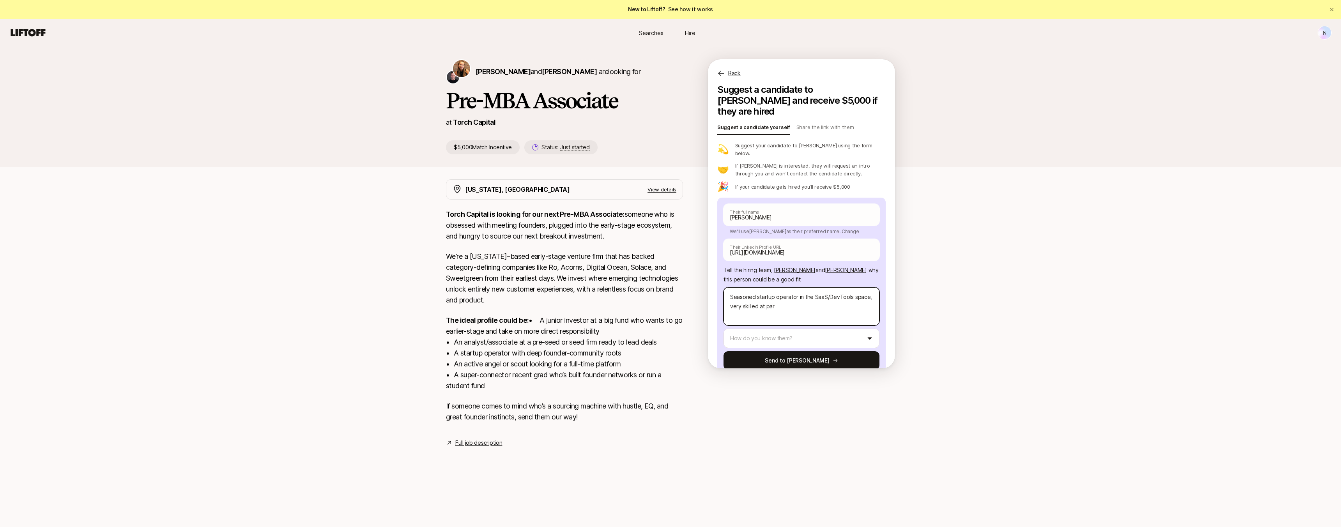
type textarea "Seasoned startup operator in the SaaS/DevTools space, very skilled at part"
type textarea "x"
type textarea "Seasoned startup operator in the SaaS/DevTools space, very skilled at partn"
type textarea "x"
type textarea "Seasoned startup operator in the SaaS/DevTools space, very skilled at partne"
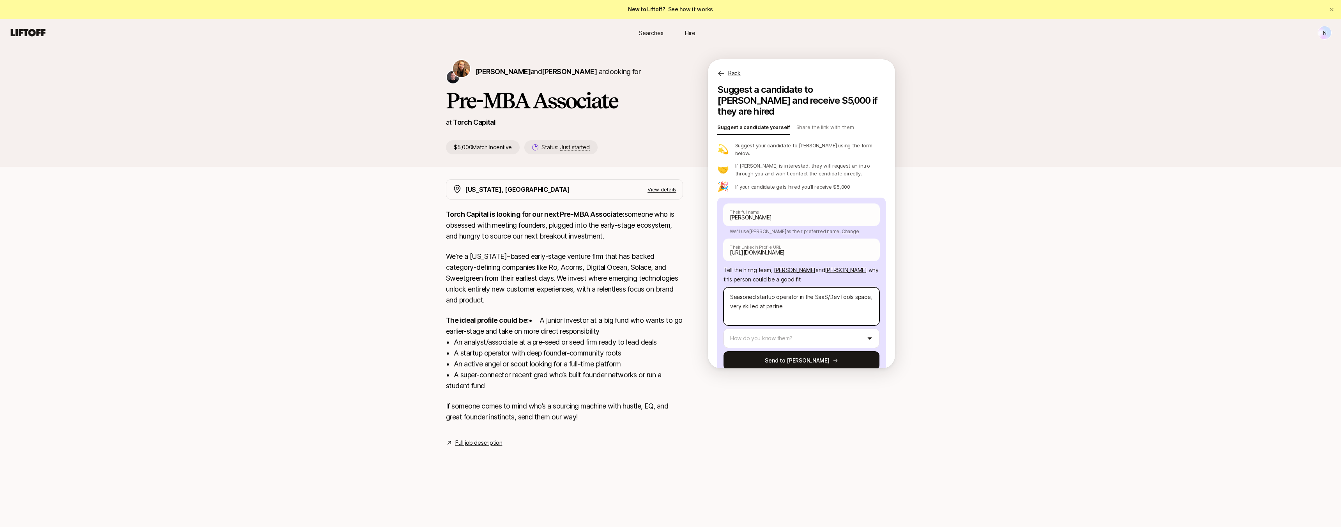
type textarea "x"
type textarea "Seasoned startup operator in the SaaS/DevTools space, very skilled at partner"
type textarea "x"
type textarea "Seasoned startup operator in the SaaS/DevTools space, very skilled at partners"
type textarea "x"
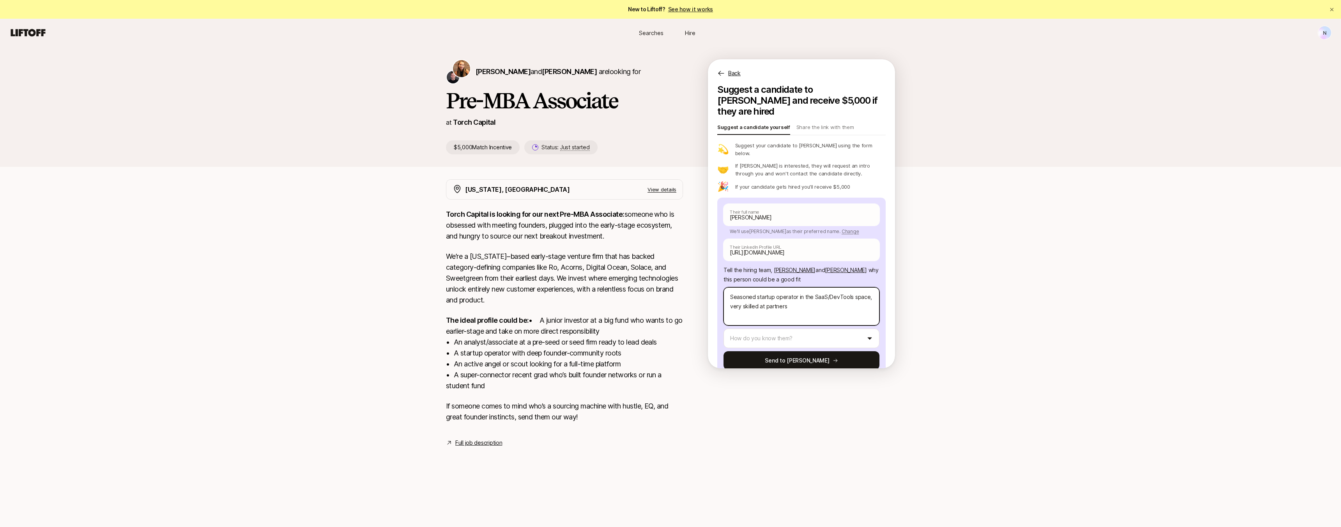
type textarea "Seasoned startup operator in the SaaS/DevTools space, very skilled at partnersh"
type textarea "x"
type textarea "Seasoned startup operator in the SaaS/DevTools space, very skilled at partnershi"
click at [796, 287] on textarea "Seasoned startup operator in the SaaS/DevTools space, very skilled at partnersh…" at bounding box center [802, 306] width 156 height 38
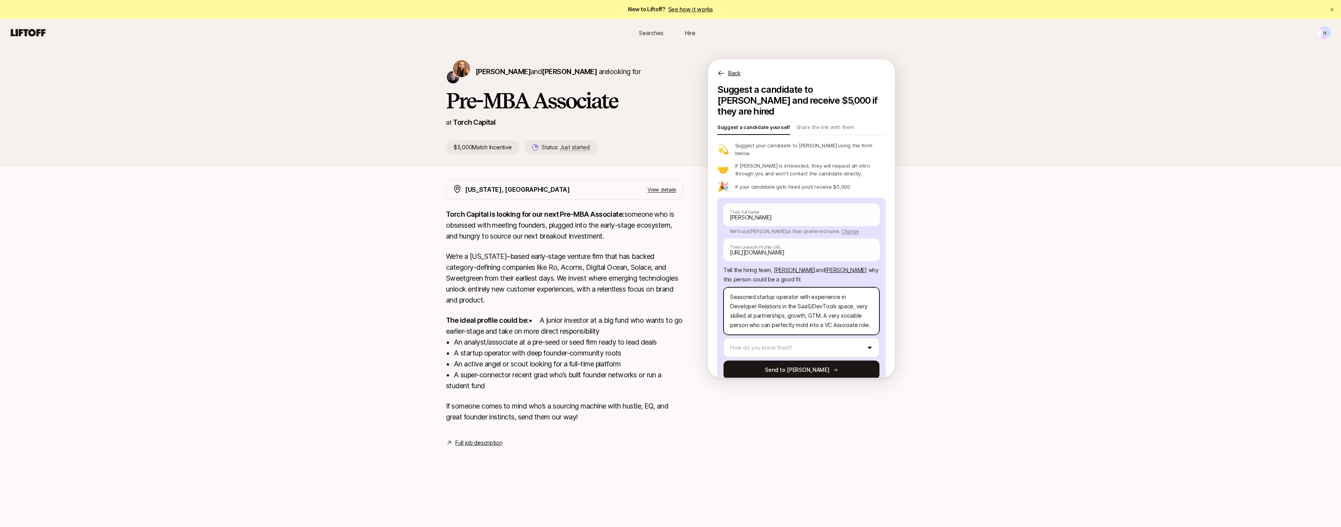
click at [799, 299] on textarea "Seasoned startup operator with experience in Developer Relations in the SaaS/De…" at bounding box center [802, 311] width 156 height 48
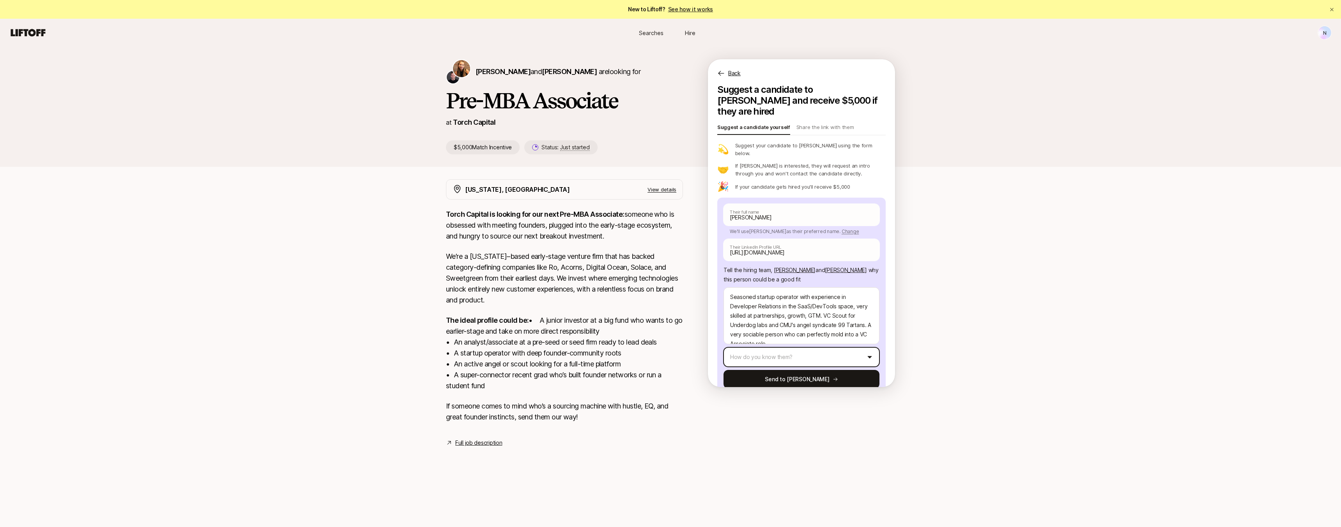
click at [826, 336] on html "New to Liftoff? See how it works N Searches Hire Searches Hire N [PERSON_NAME] …" at bounding box center [670, 263] width 1341 height 527
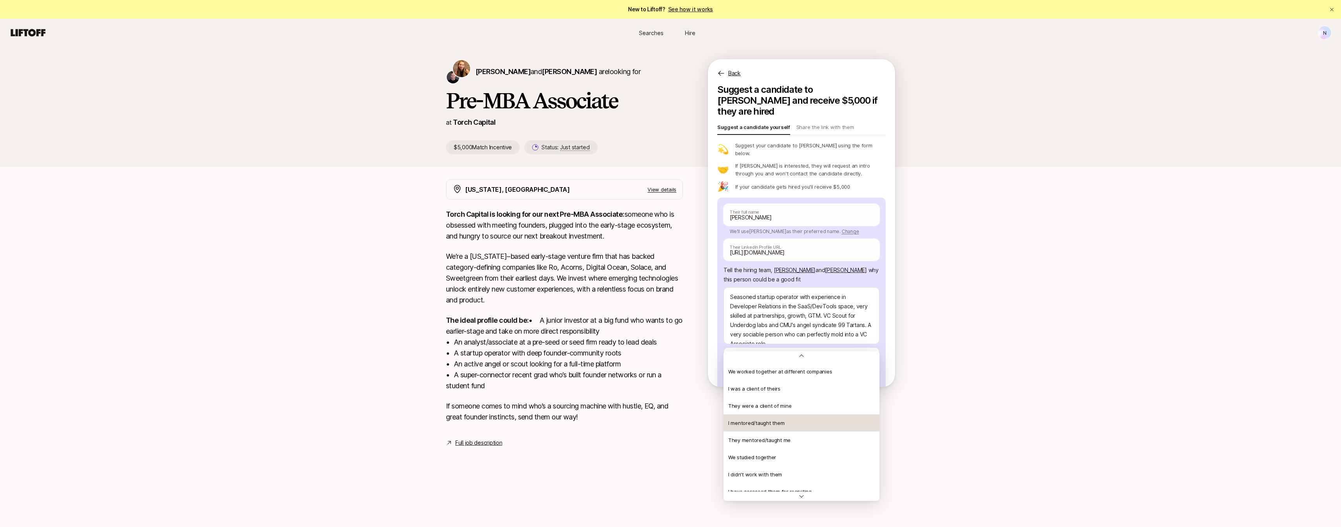
scroll to position [106, 0]
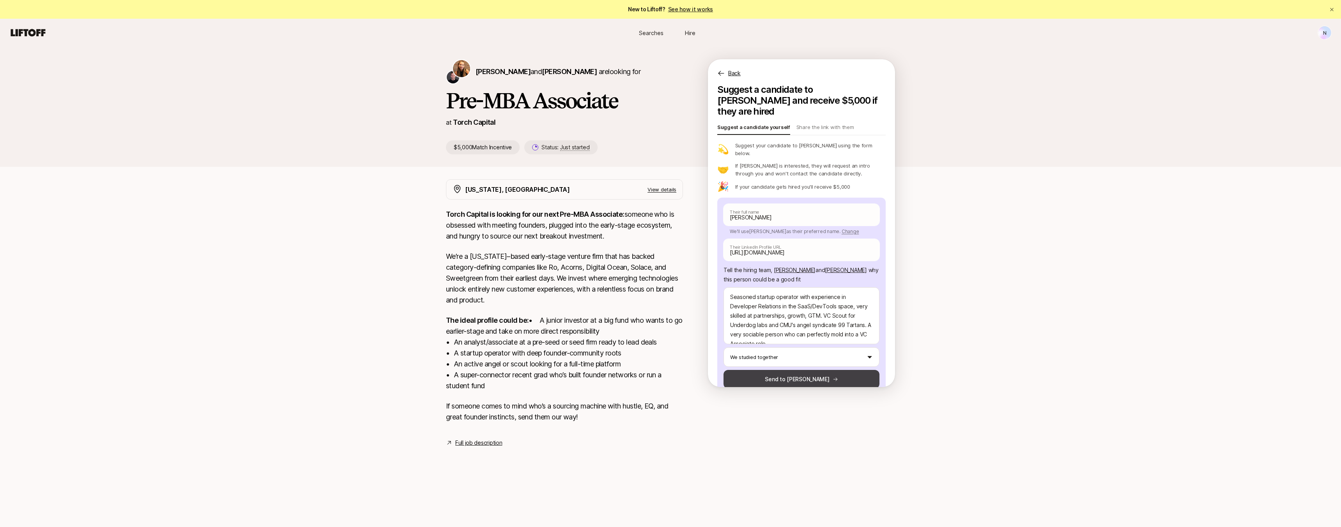
click at [809, 370] on button "Send to [PERSON_NAME]" at bounding box center [802, 379] width 156 height 19
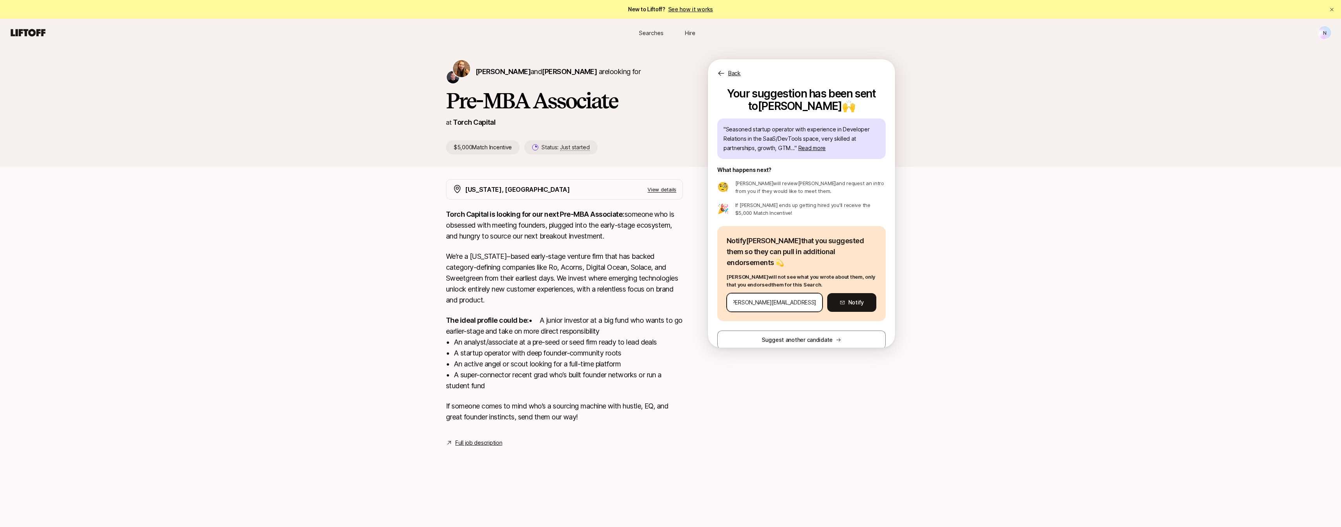
scroll to position [0, 8]
click at [855, 294] on button "Notify" at bounding box center [851, 302] width 49 height 19
click at [482, 120] on link "Torch Capital" at bounding box center [474, 122] width 42 height 8
